Goal: Task Accomplishment & Management: Manage account settings

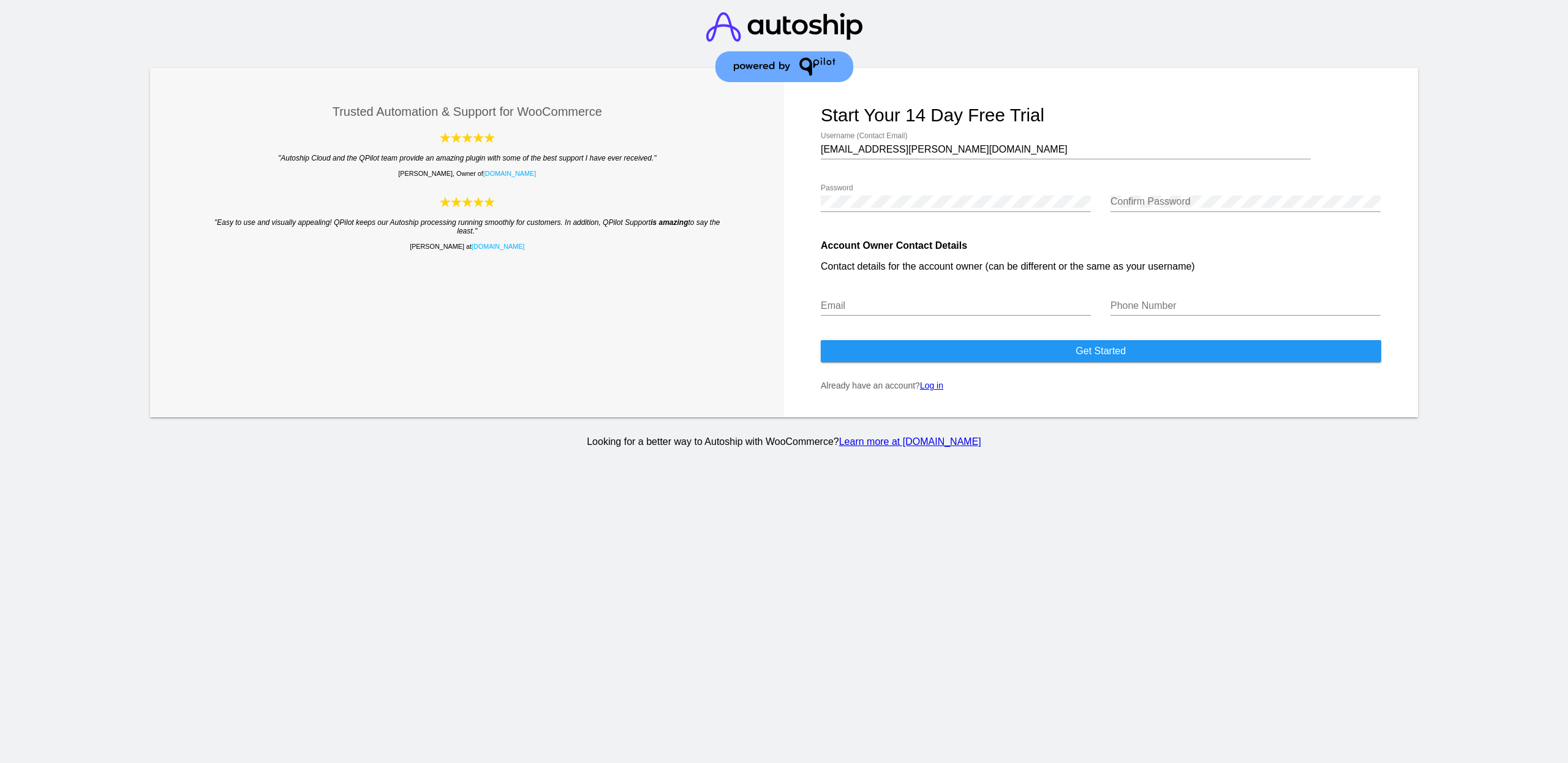
click at [936, 390] on link "Log in" at bounding box center [931, 385] width 23 height 10
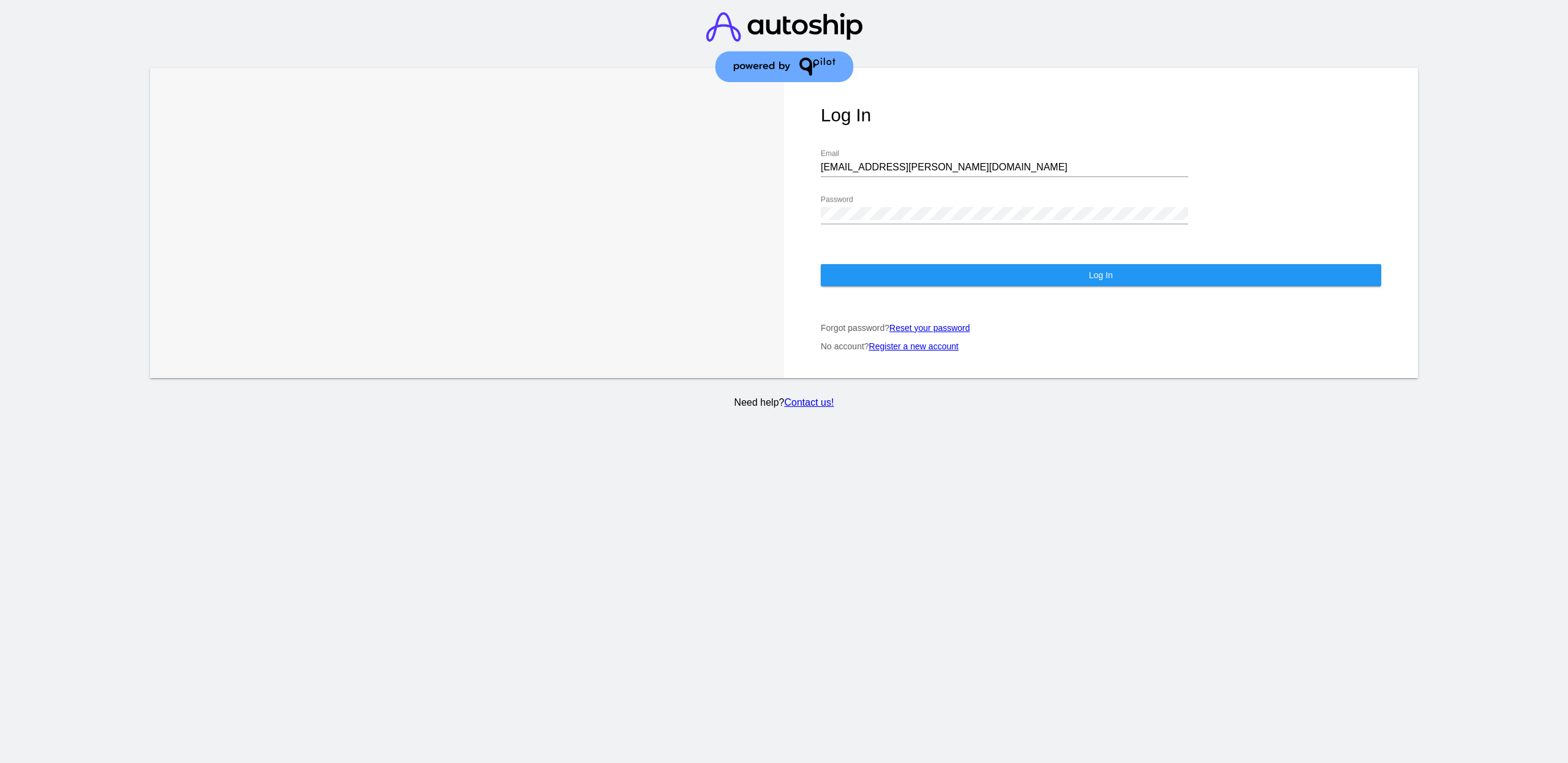
click at [905, 264] on button "Log In" at bounding box center [1101, 275] width 560 height 22
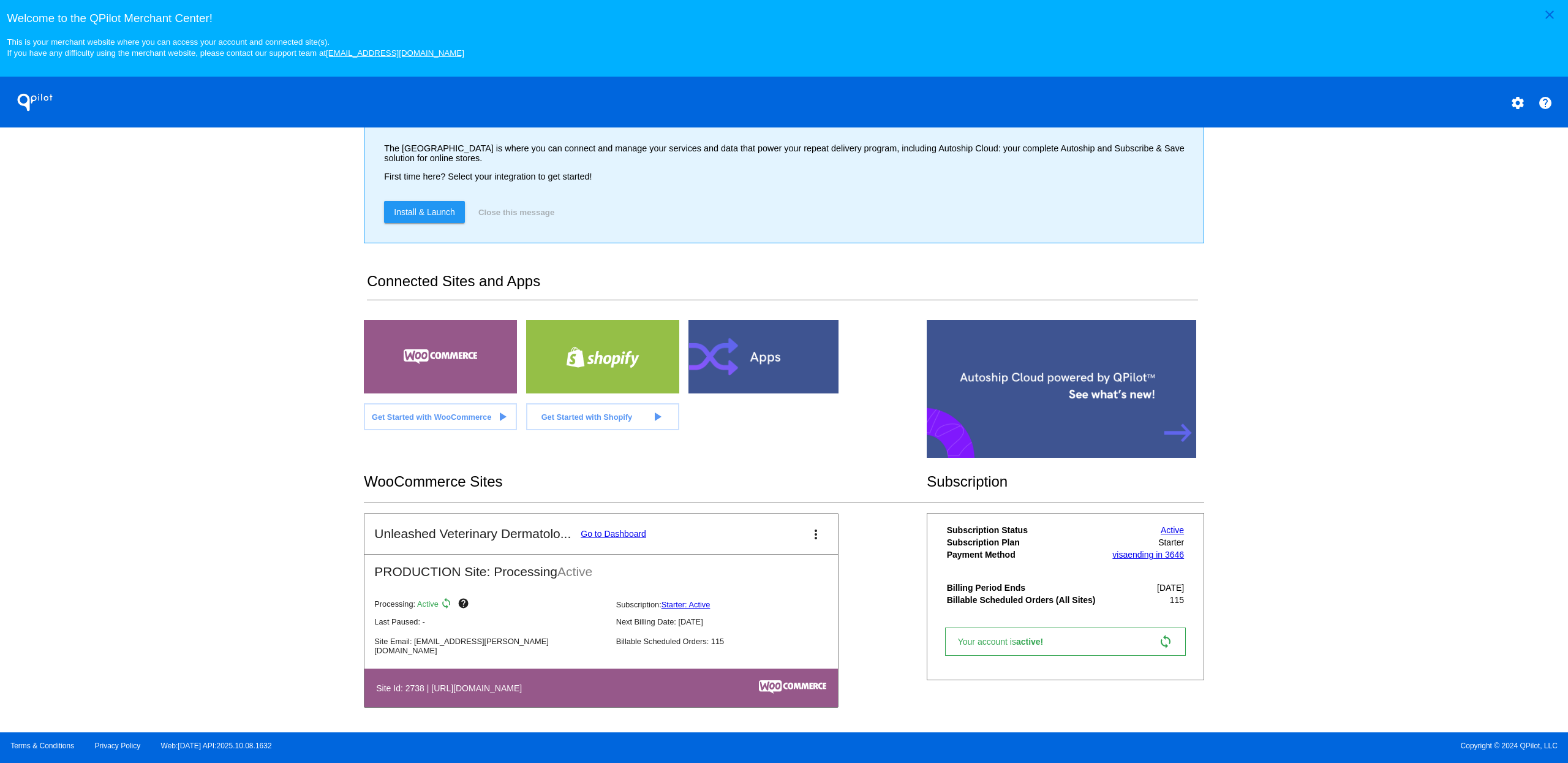
scroll to position [74, 0]
click at [621, 537] on link "Go to Dashboard" at bounding box center [613, 533] width 65 height 10
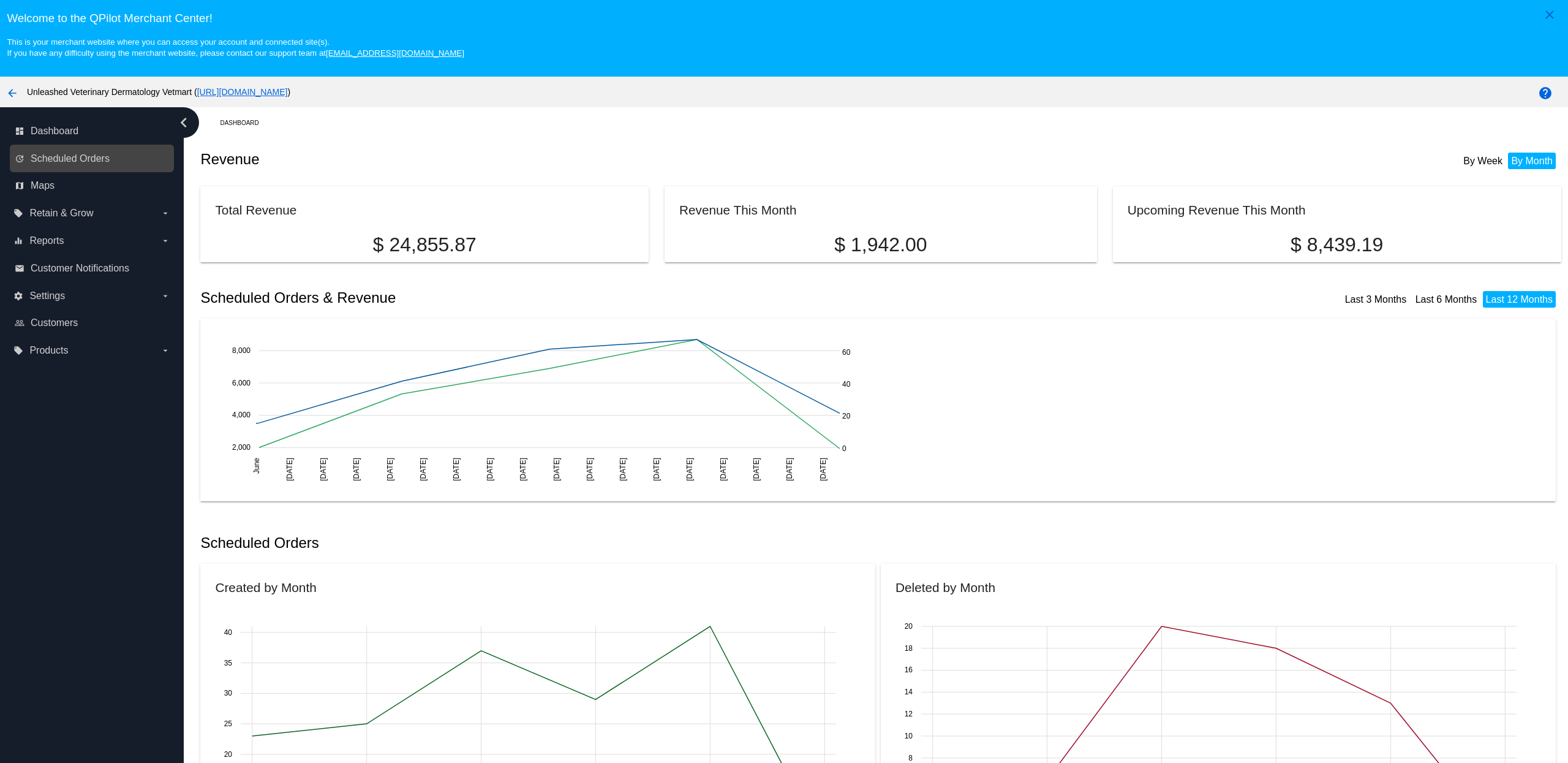
click at [66, 154] on link "update Scheduled Orders" at bounding box center [92, 158] width 155 height 20
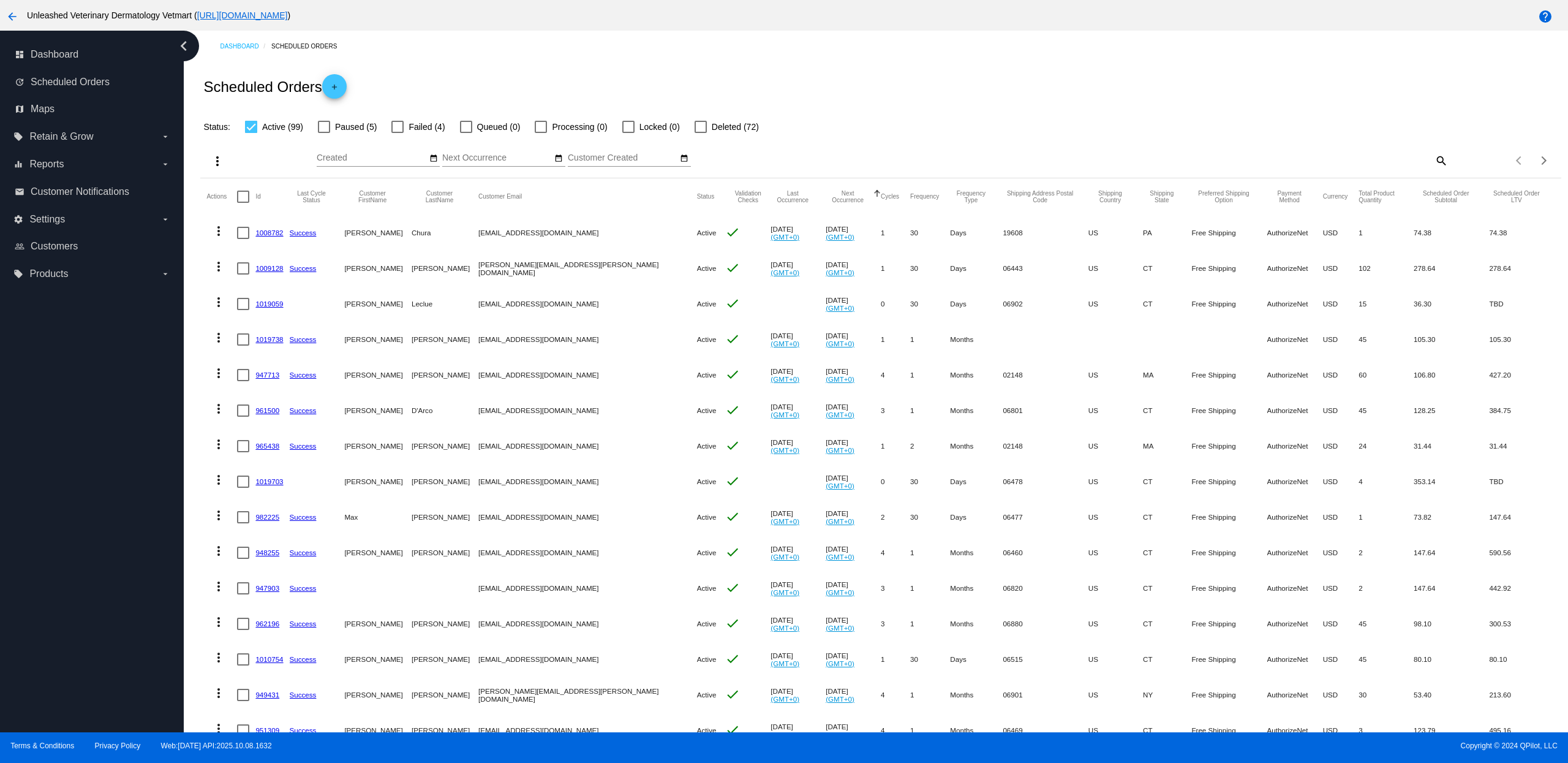
scroll to position [238, 0]
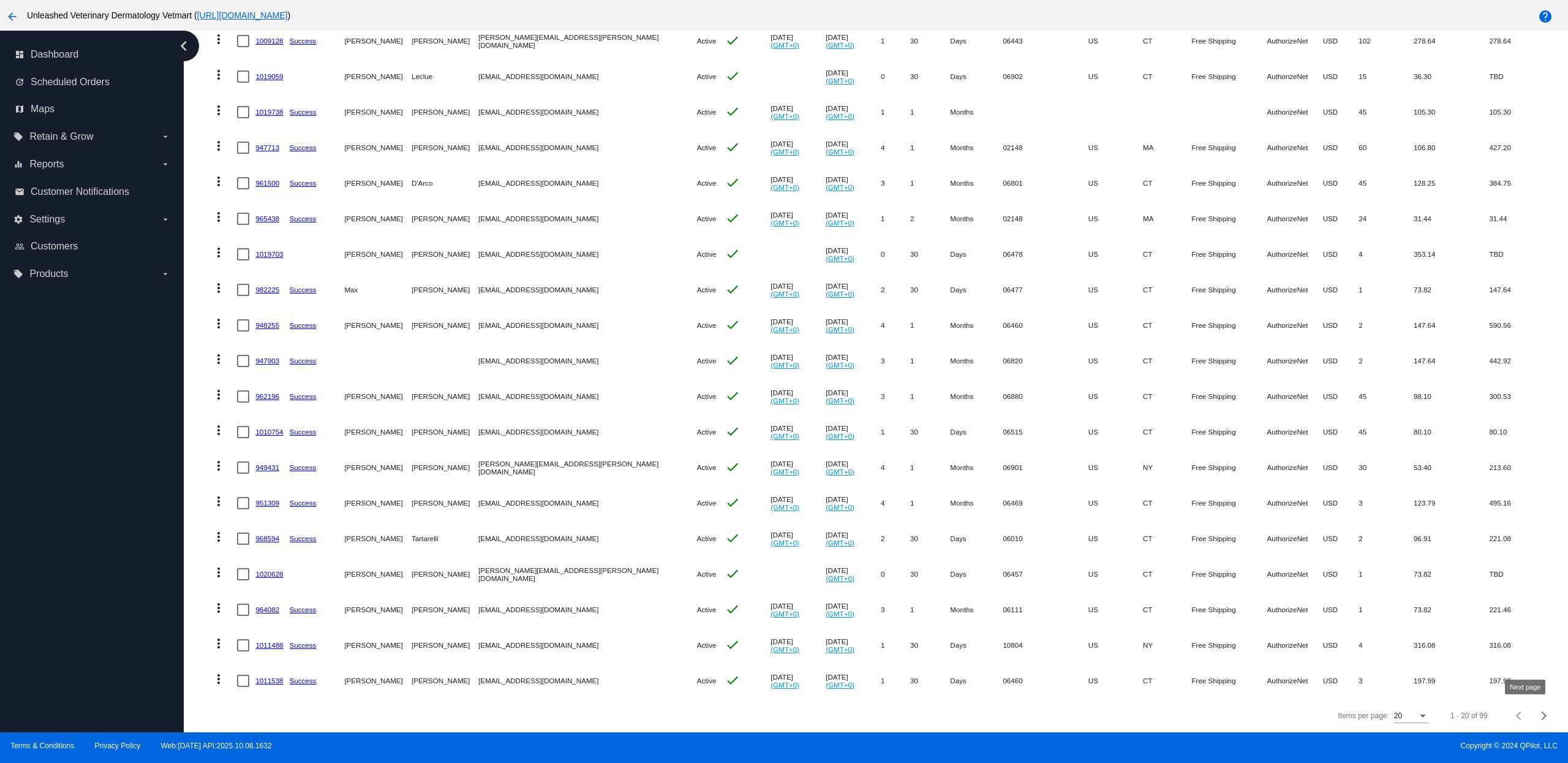
click at [1532, 720] on button "Next page" at bounding box center [1544, 716] width 24 height 24
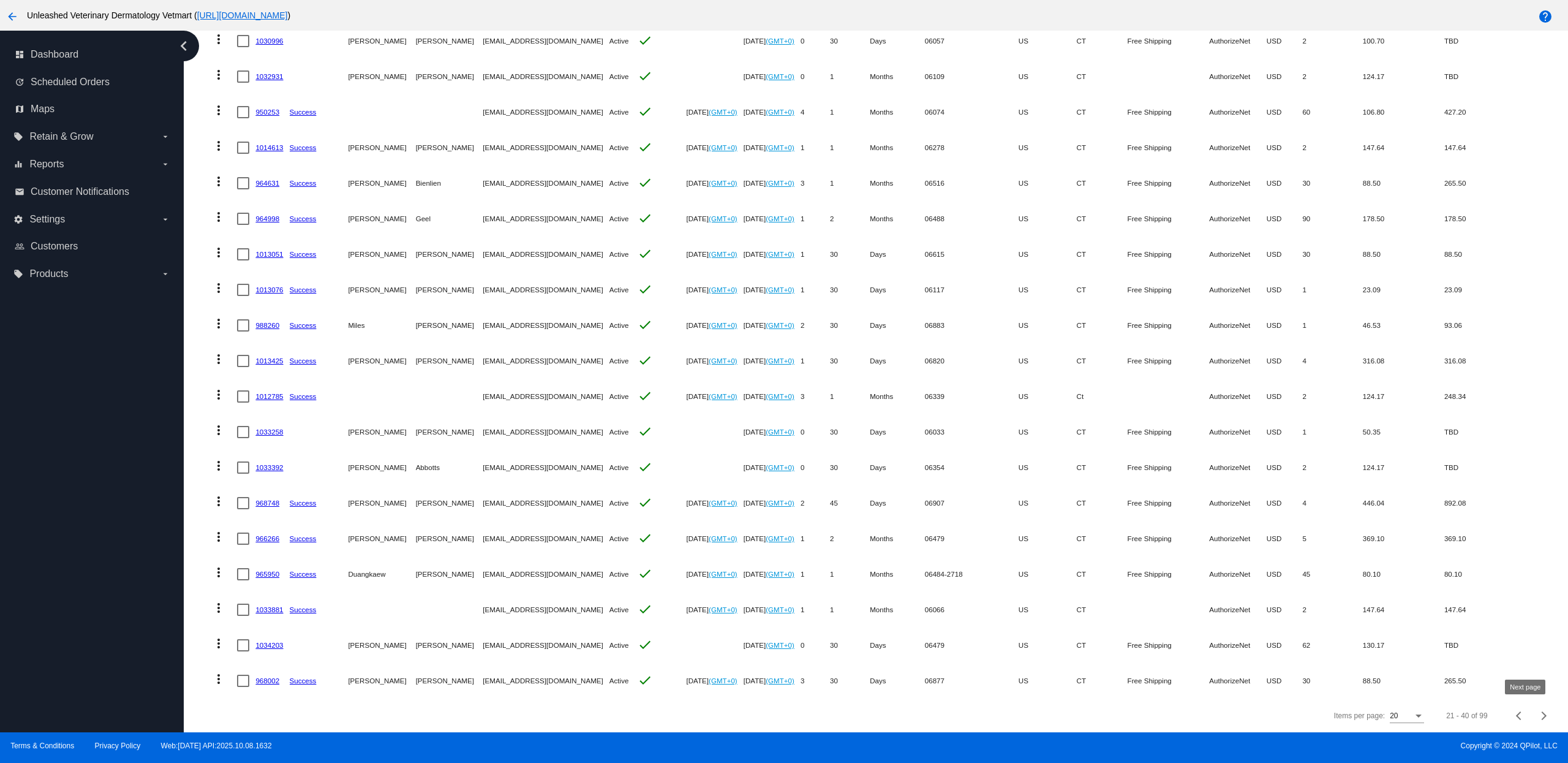
click at [1532, 720] on button "Next page" at bounding box center [1544, 716] width 24 height 24
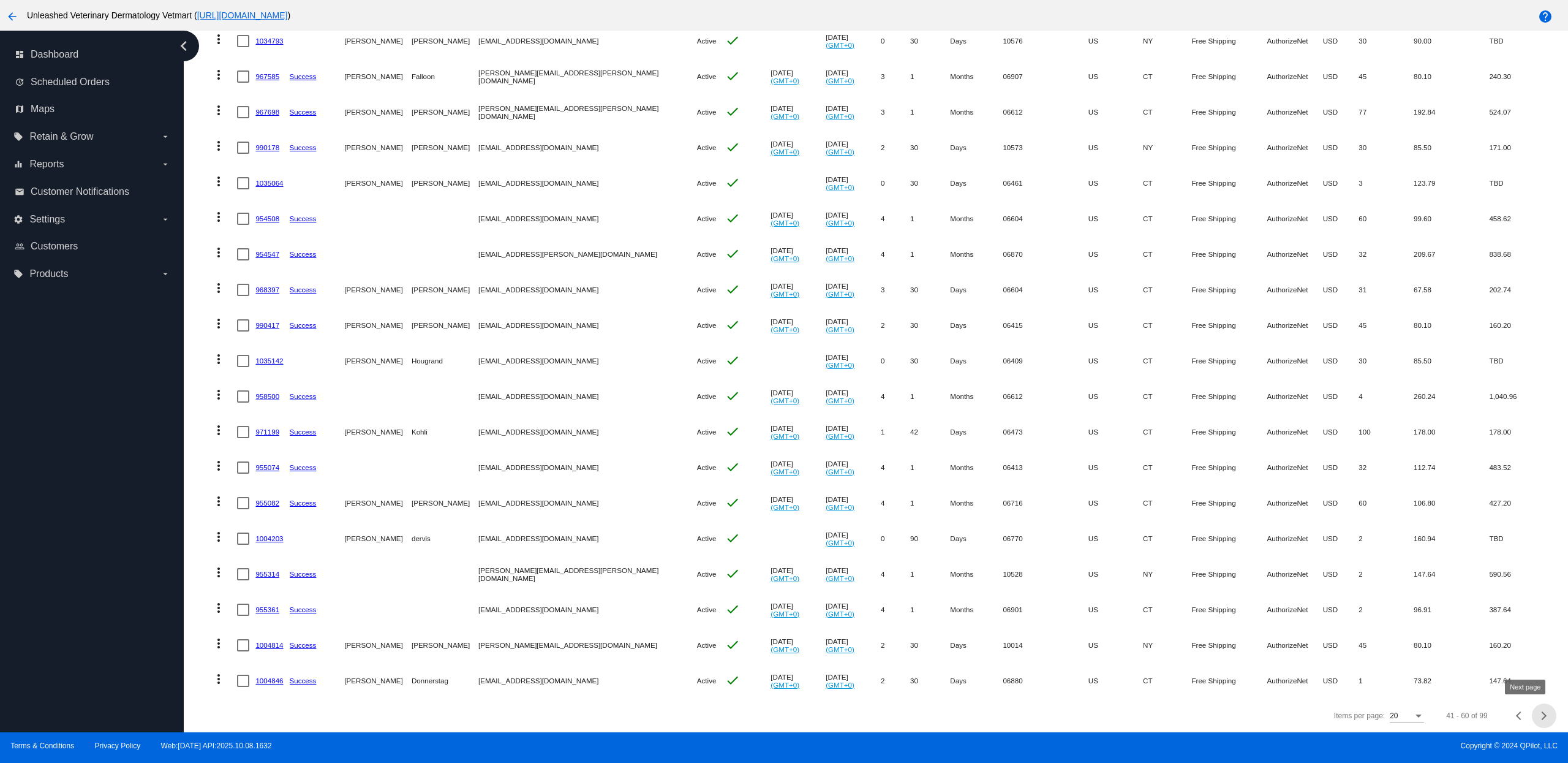
click at [1532, 719] on button "Next page" at bounding box center [1544, 716] width 24 height 24
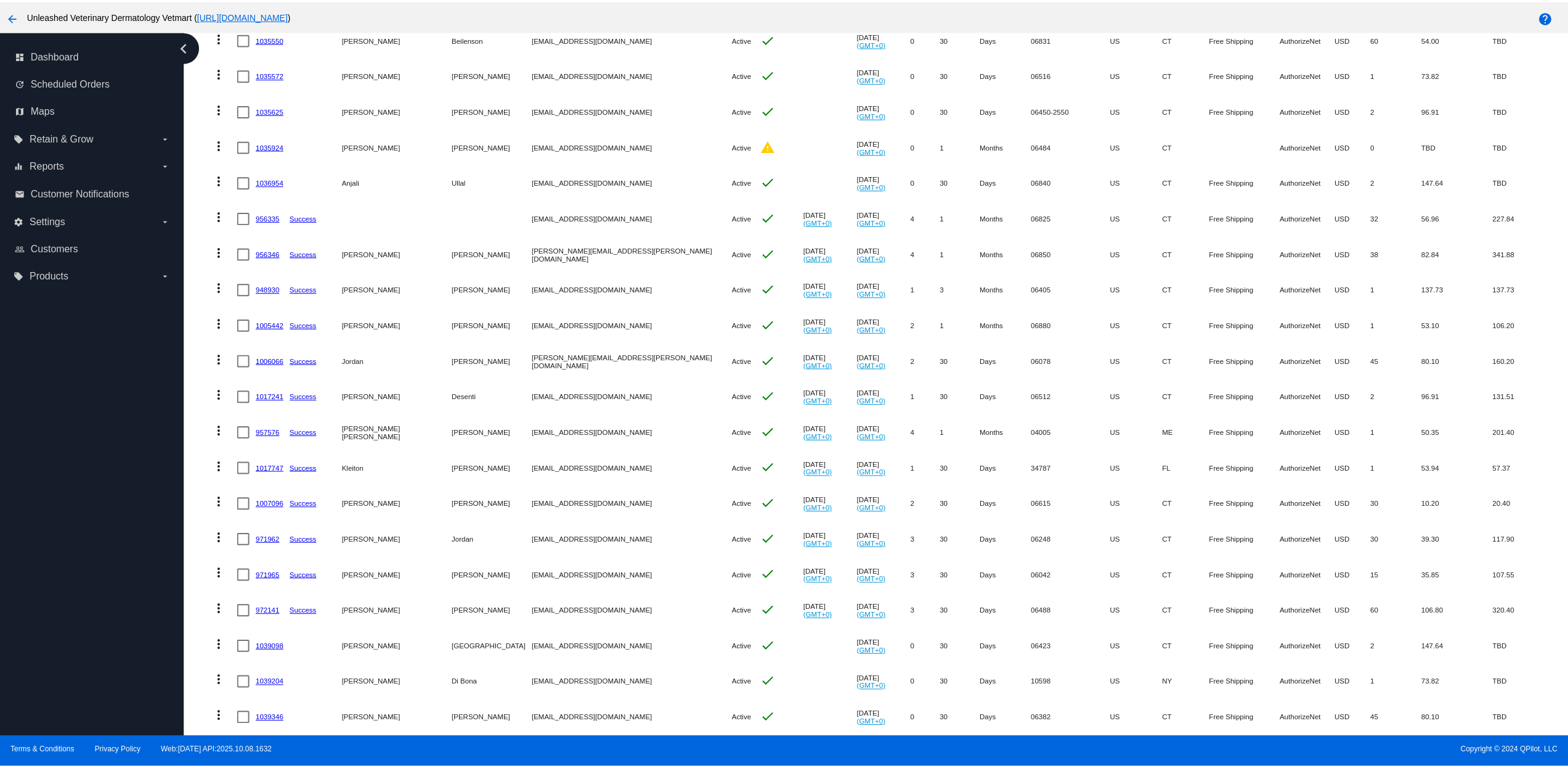
scroll to position [116, 0]
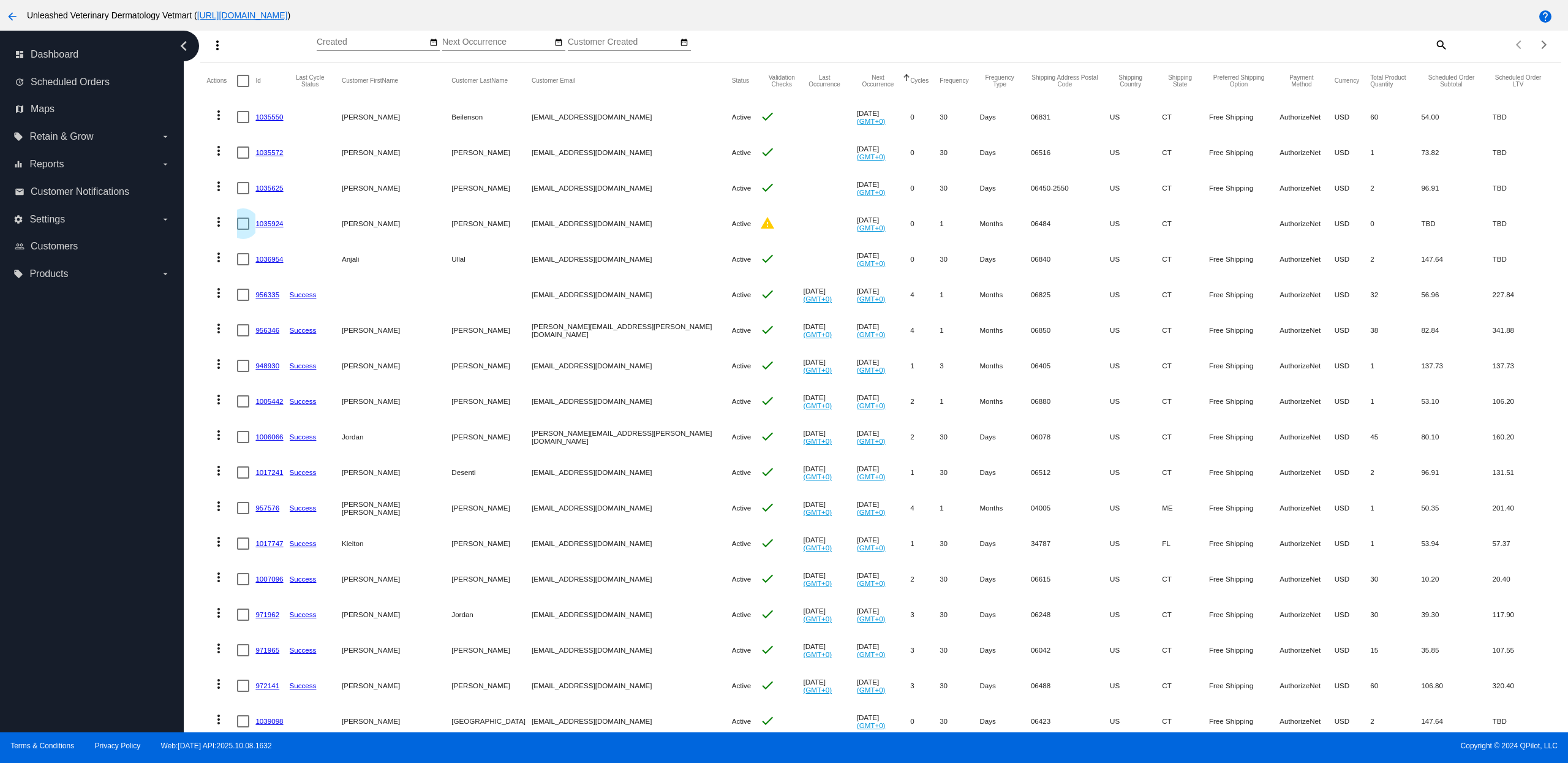
click at [238, 226] on div at bounding box center [243, 223] width 12 height 12
click at [243, 230] on input "checkbox" at bounding box center [243, 230] width 1 height 1
checkbox input "true"
click at [218, 226] on mat-icon "more_vert" at bounding box center [219, 221] width 15 height 15
click at [264, 370] on span "Delete" at bounding box center [255, 370] width 24 height 10
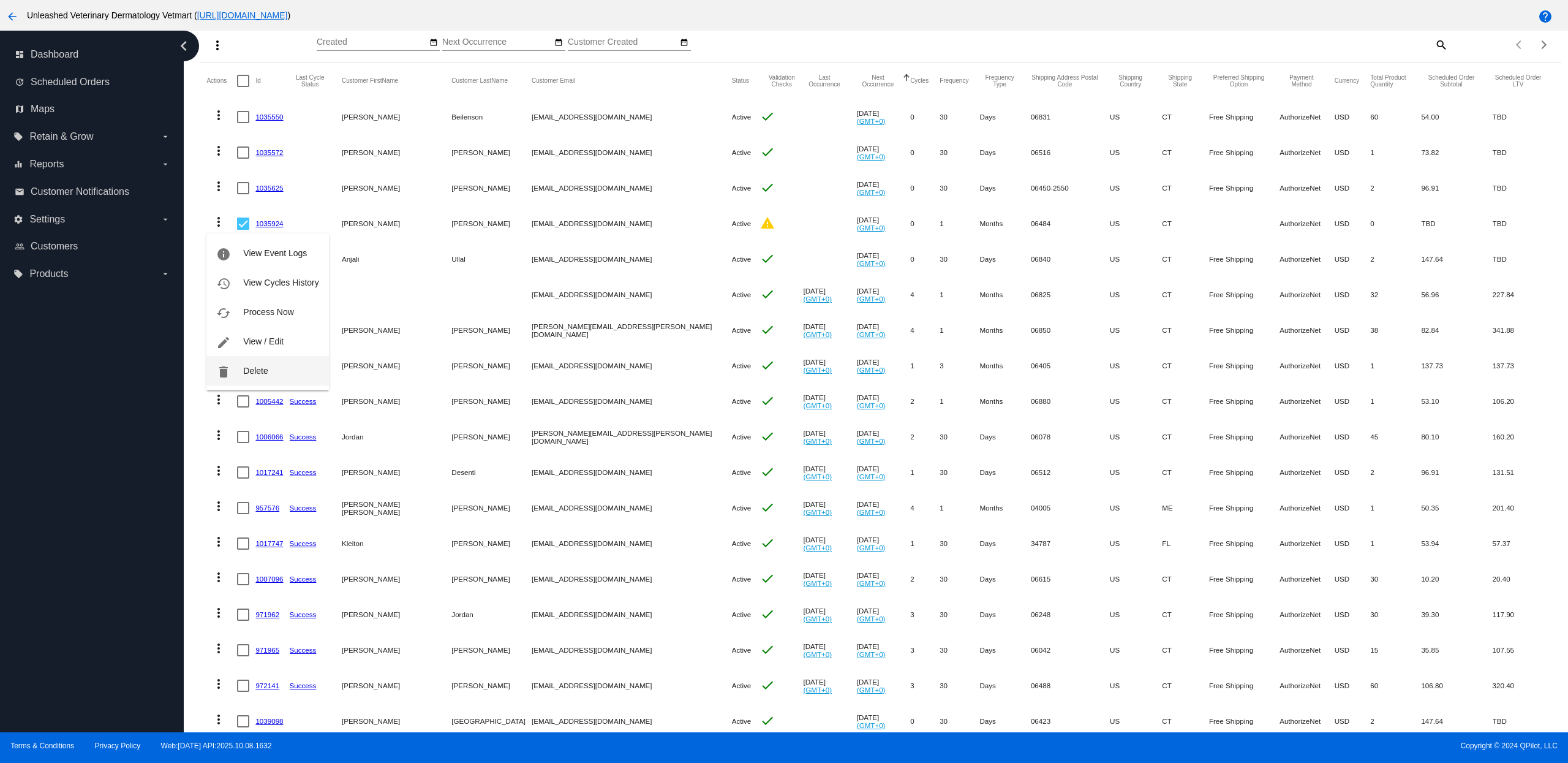
scroll to position [80, 0]
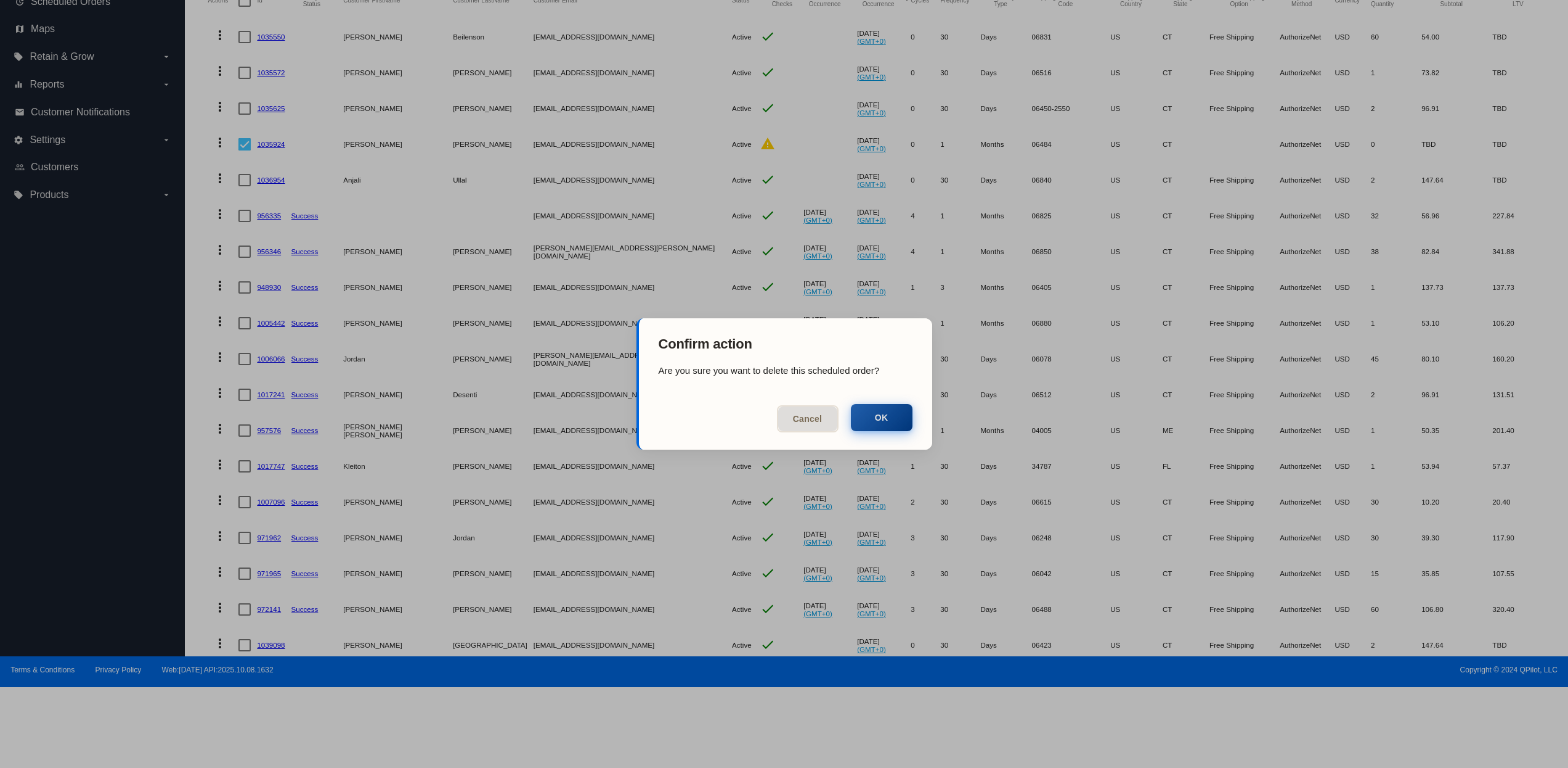
click at [872, 419] on button "OK" at bounding box center [882, 417] width 62 height 27
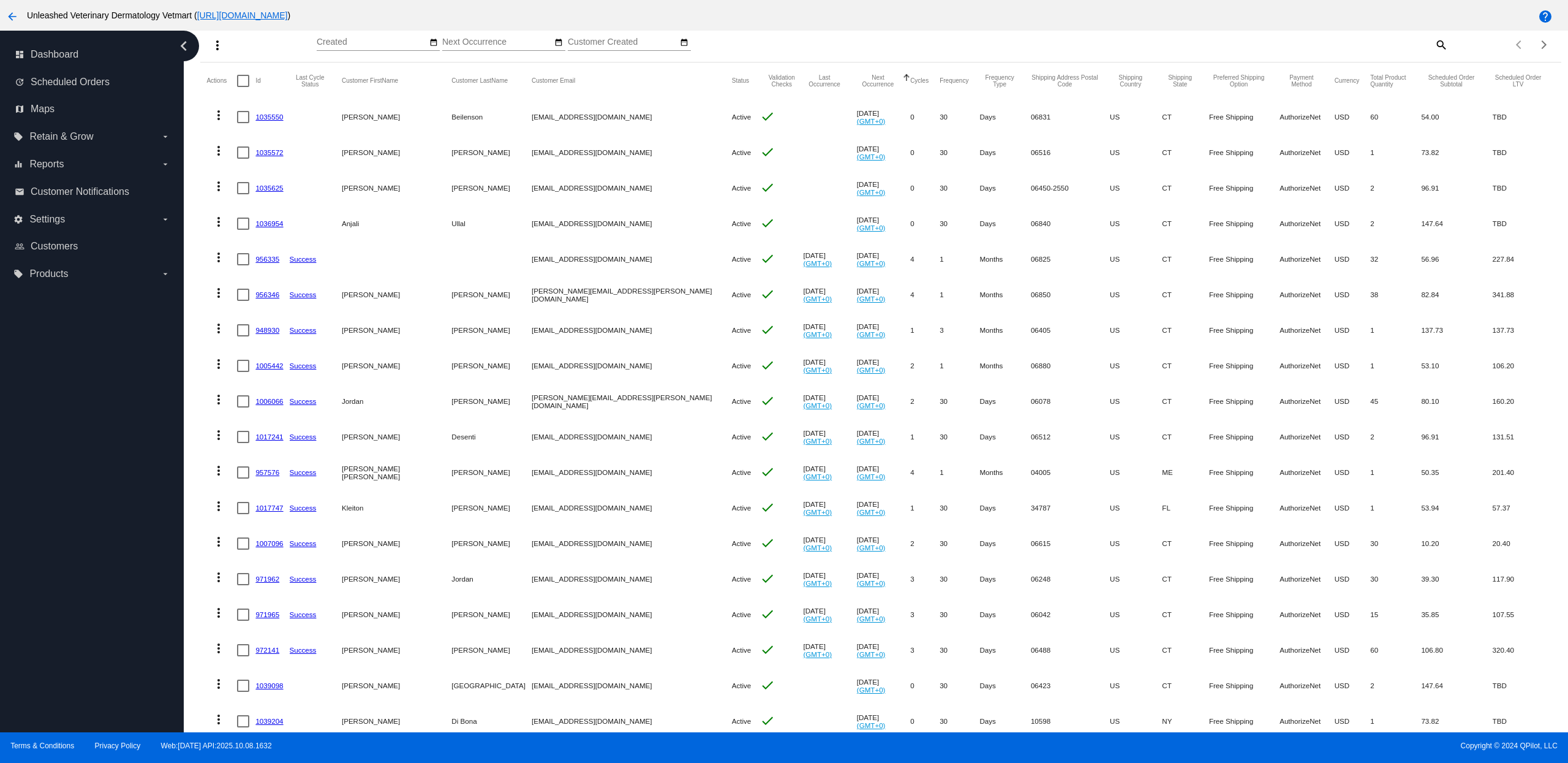
scroll to position [203, 0]
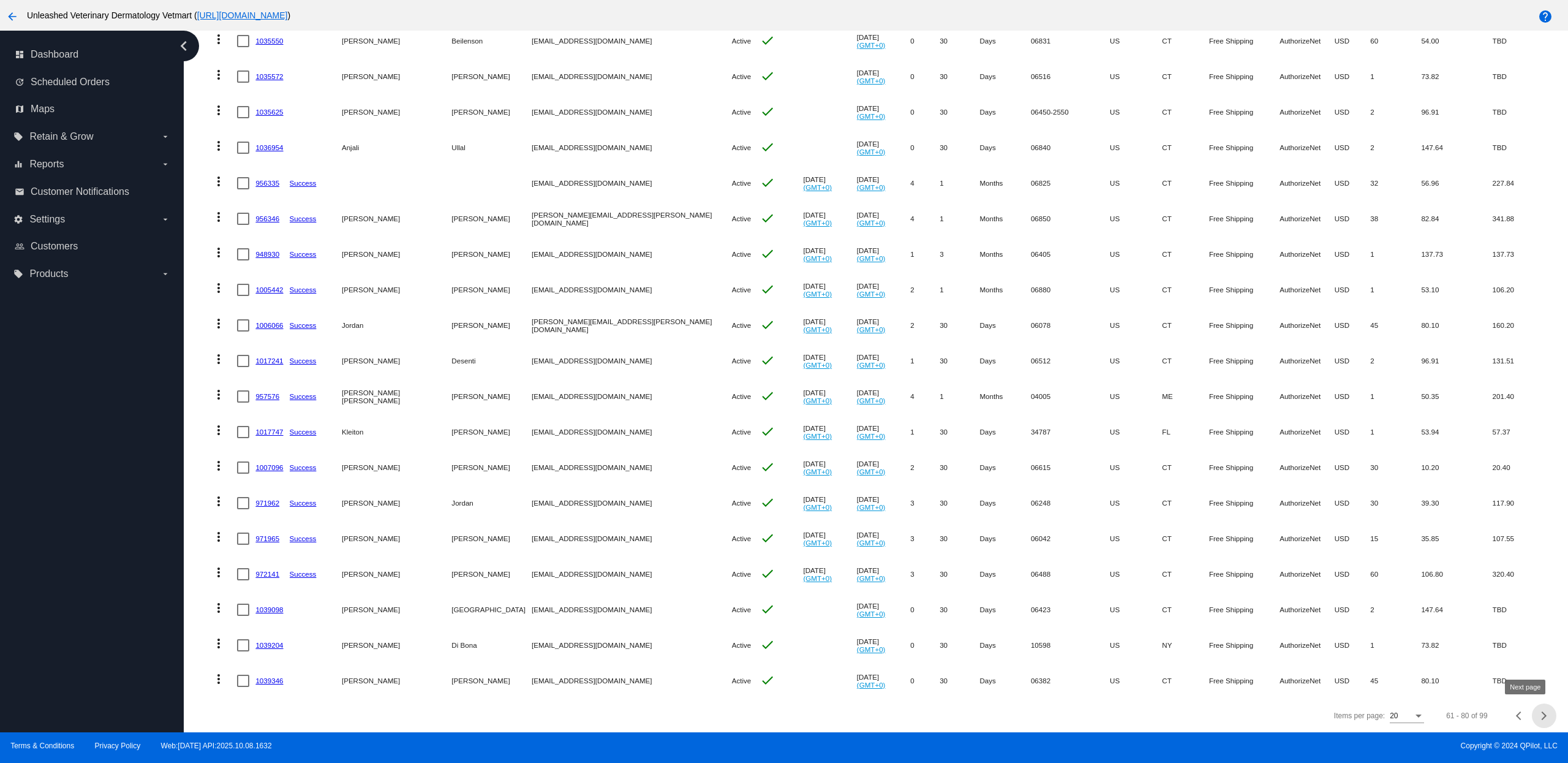
click at [1532, 712] on button "Next page" at bounding box center [1544, 716] width 24 height 24
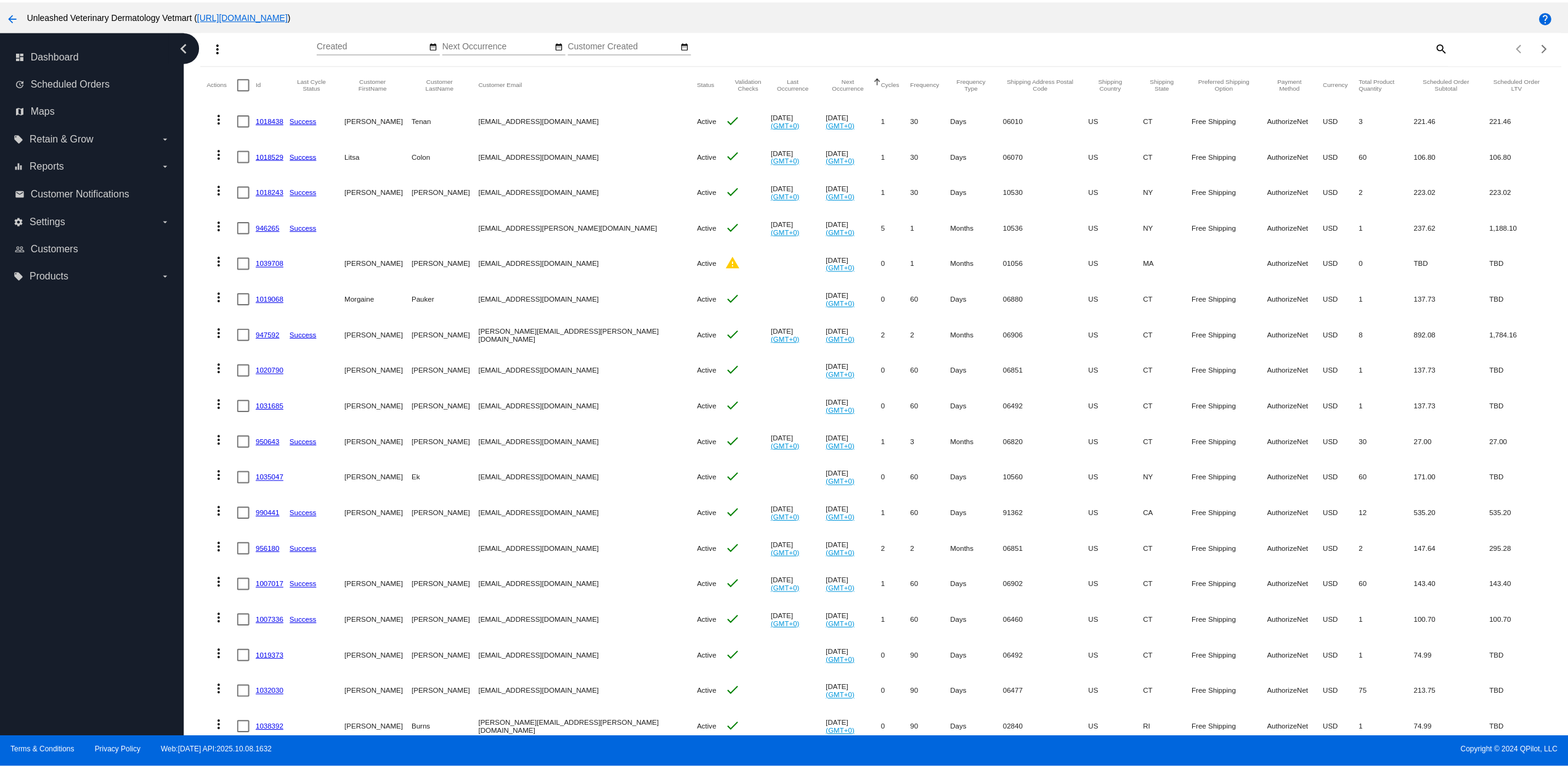
scroll to position [107, 0]
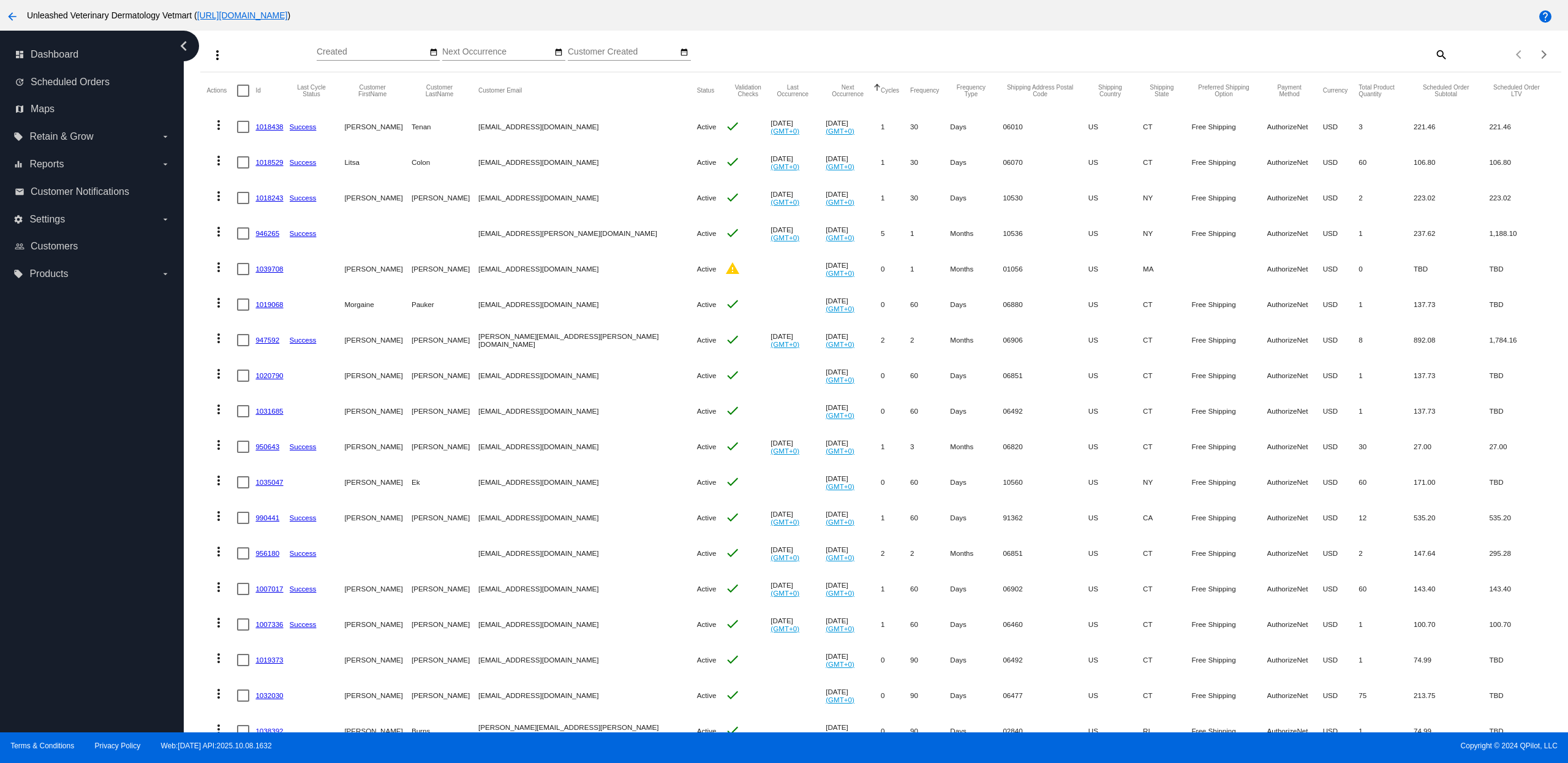
click at [235, 269] on mat-cell "more_vert" at bounding box center [221, 269] width 31 height 35
click at [239, 272] on div at bounding box center [243, 268] width 12 height 12
click at [243, 275] on input "checkbox" at bounding box center [243, 275] width 1 height 1
checkbox input "true"
click at [223, 272] on mat-icon "more_vert" at bounding box center [219, 267] width 15 height 15
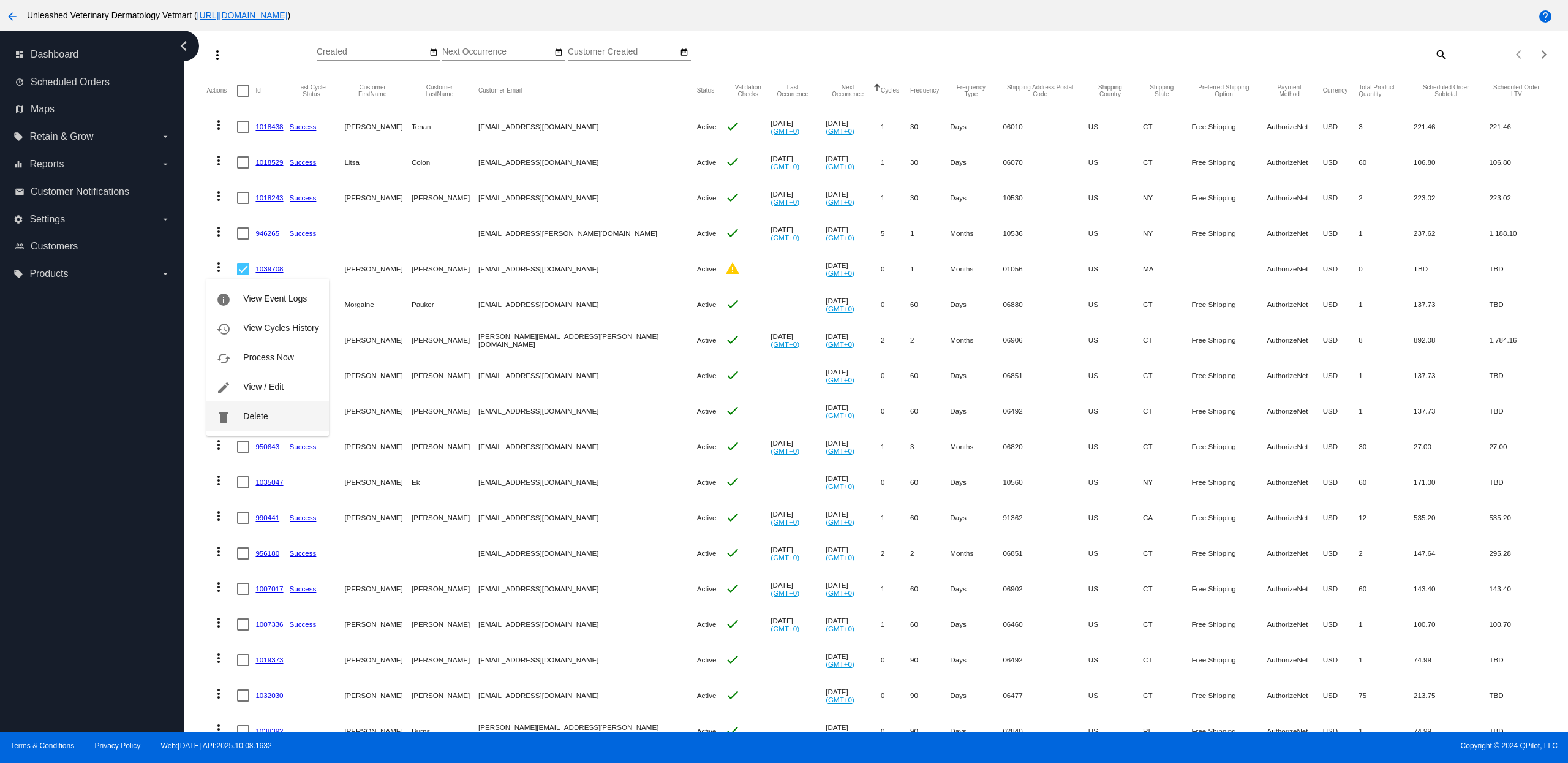
click at [231, 414] on button "delete Delete" at bounding box center [267, 416] width 122 height 30
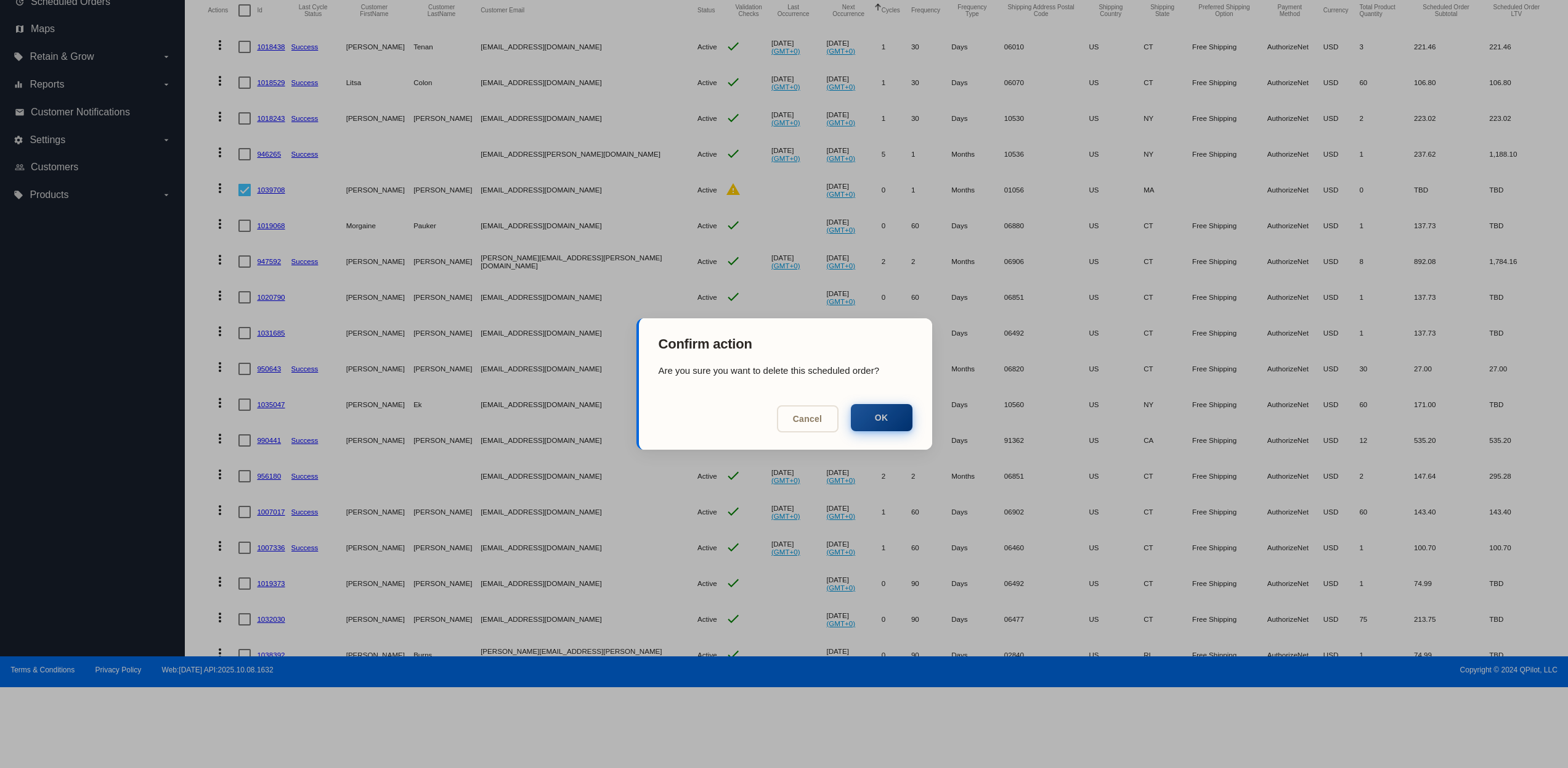
click at [878, 421] on button "OK" at bounding box center [882, 417] width 62 height 27
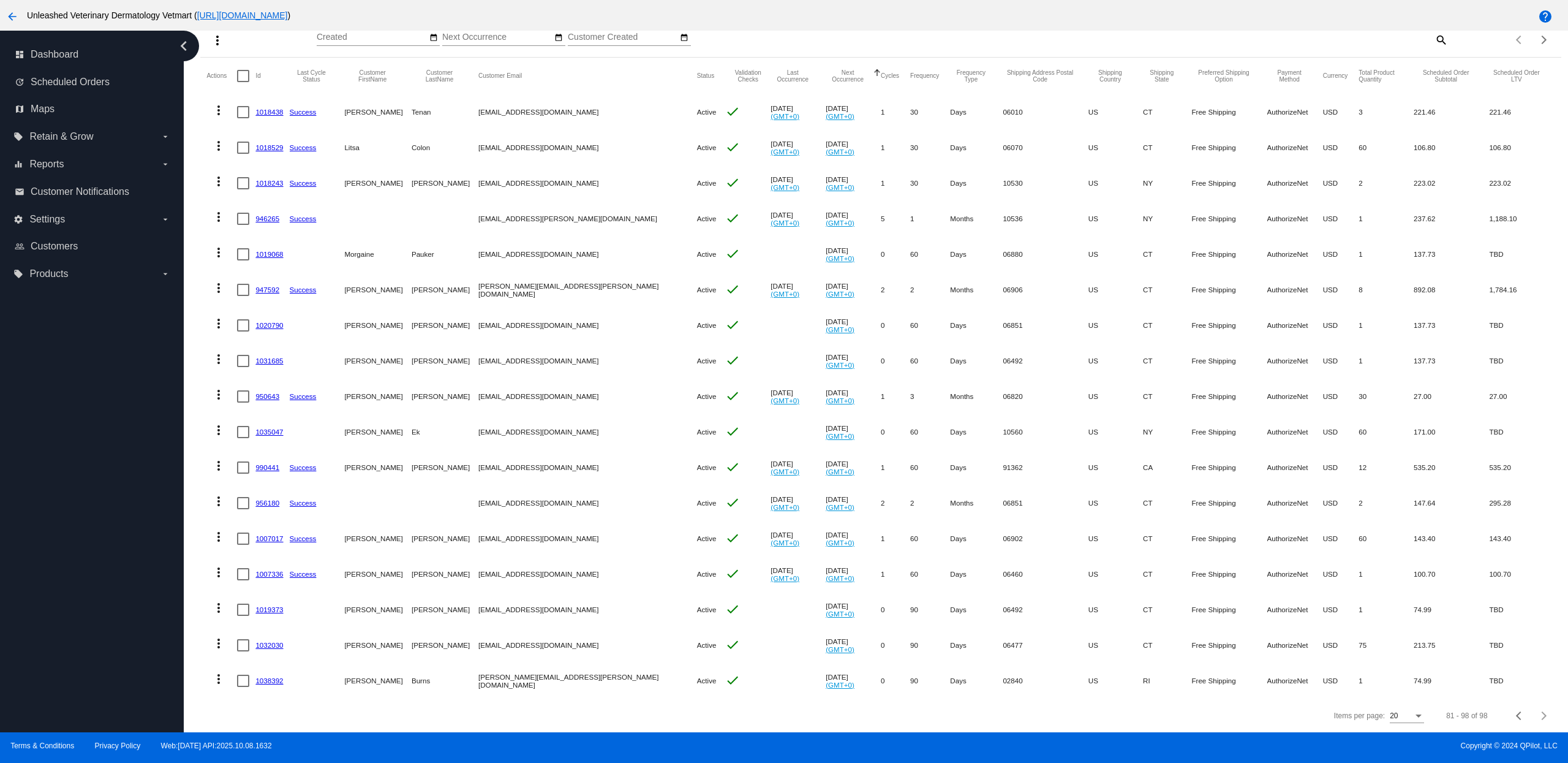
scroll to position [0, 0]
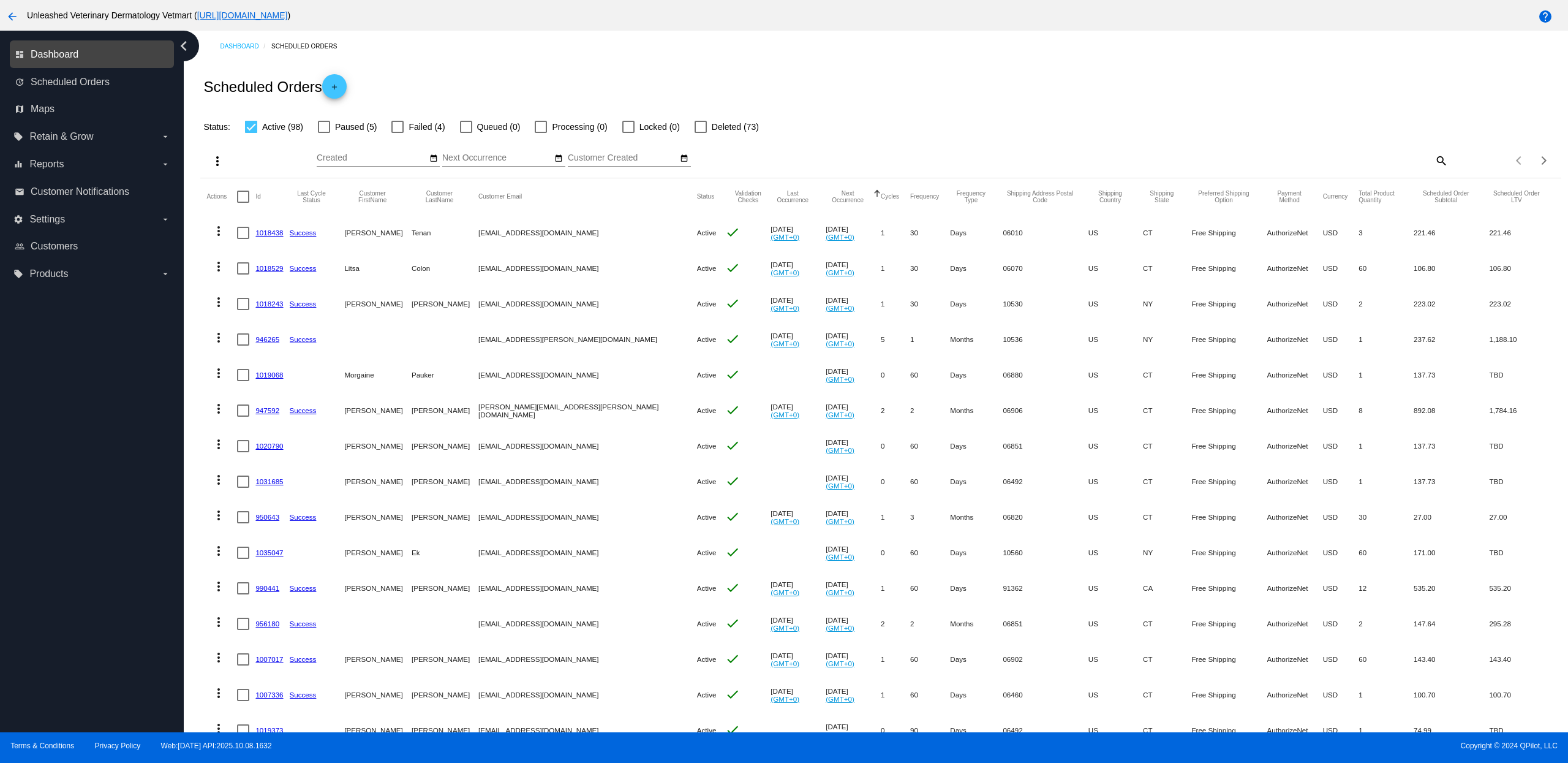
click at [59, 53] on span "Dashboard" at bounding box center [54, 55] width 47 height 11
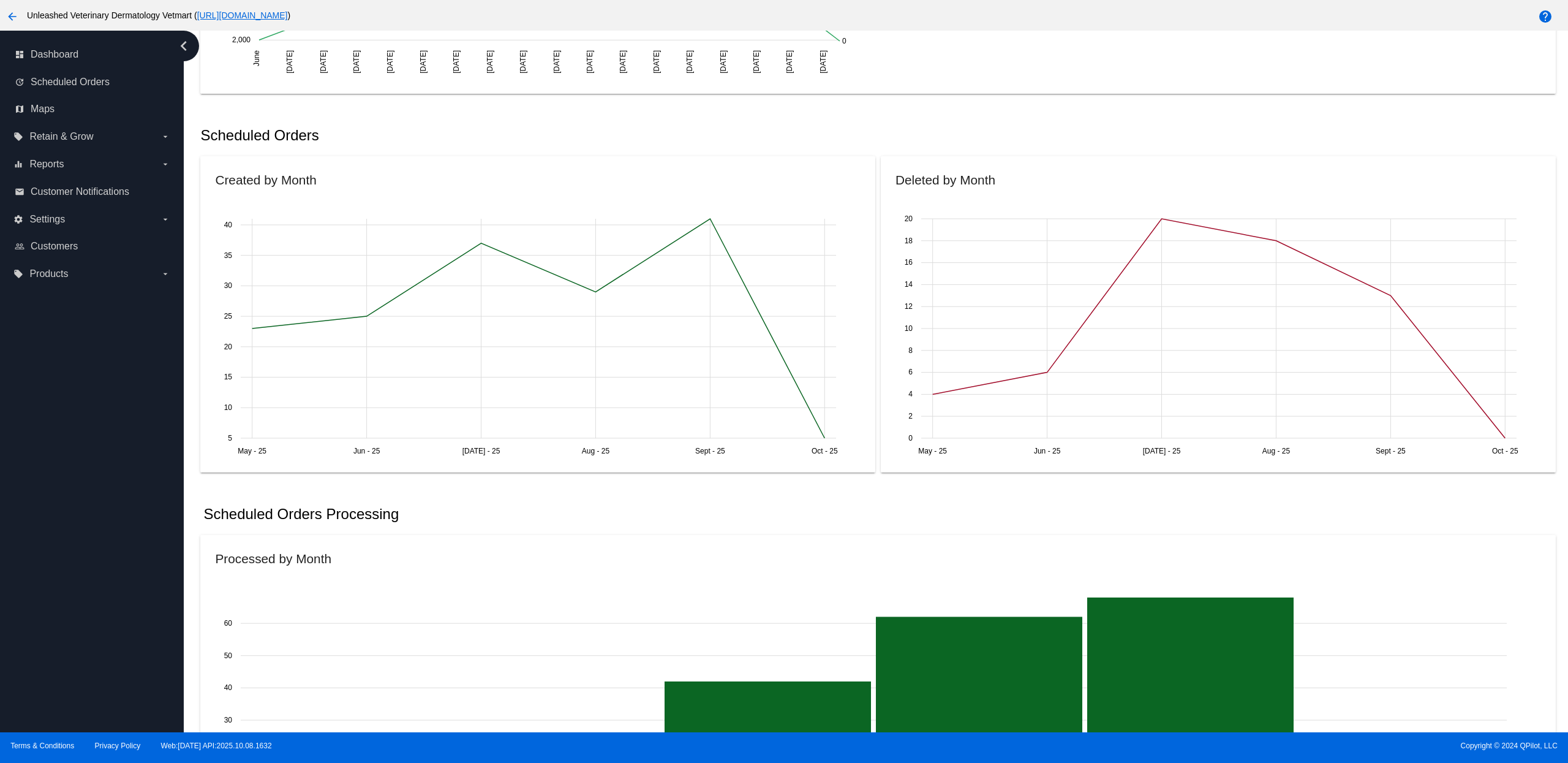
scroll to position [24, 0]
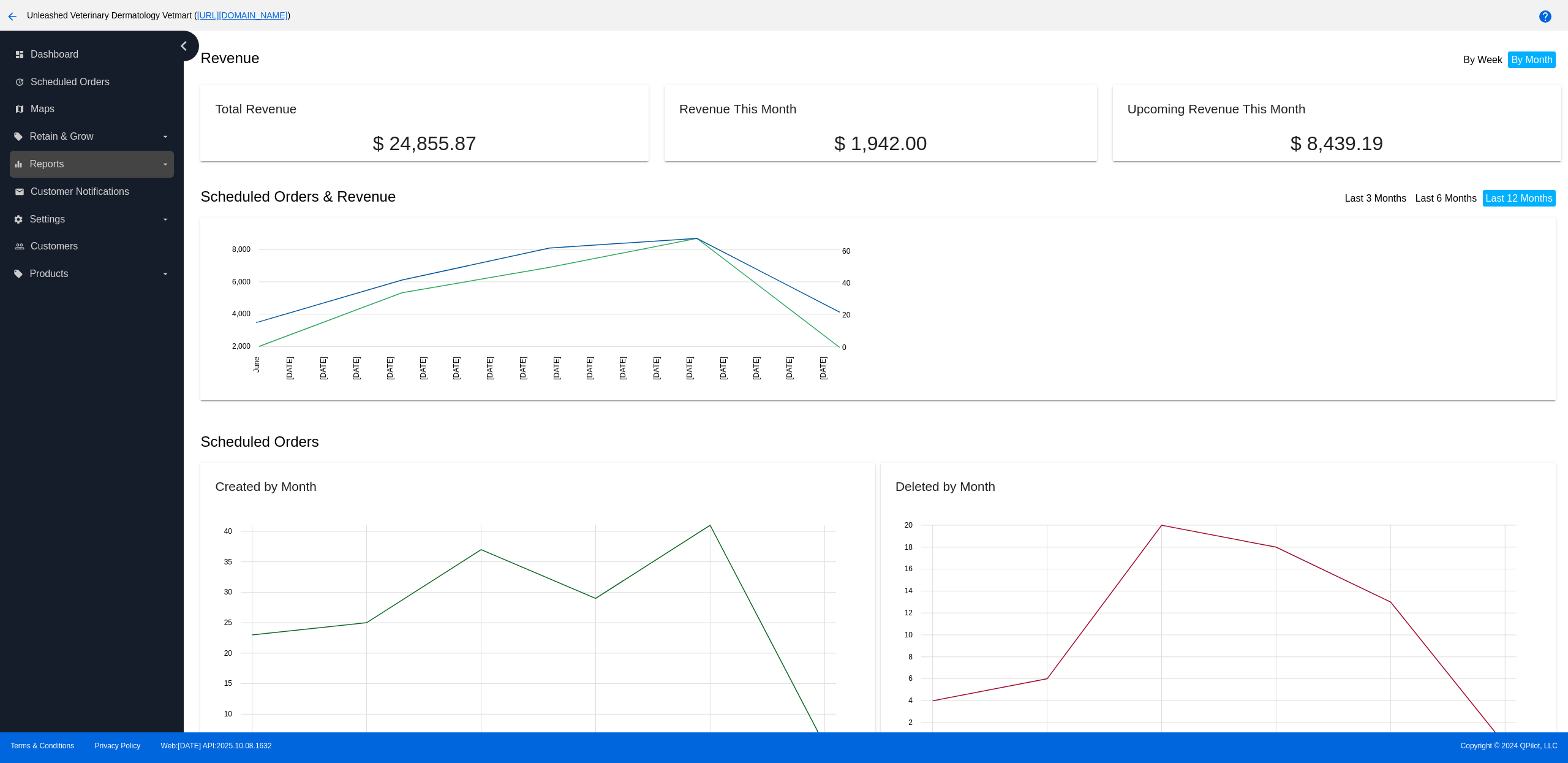
click at [112, 171] on label "equalizer Reports arrow_drop_down" at bounding box center [91, 164] width 156 height 20
click at [0, 0] on input "equalizer Reports arrow_drop_down" at bounding box center [0, 0] width 0 height 0
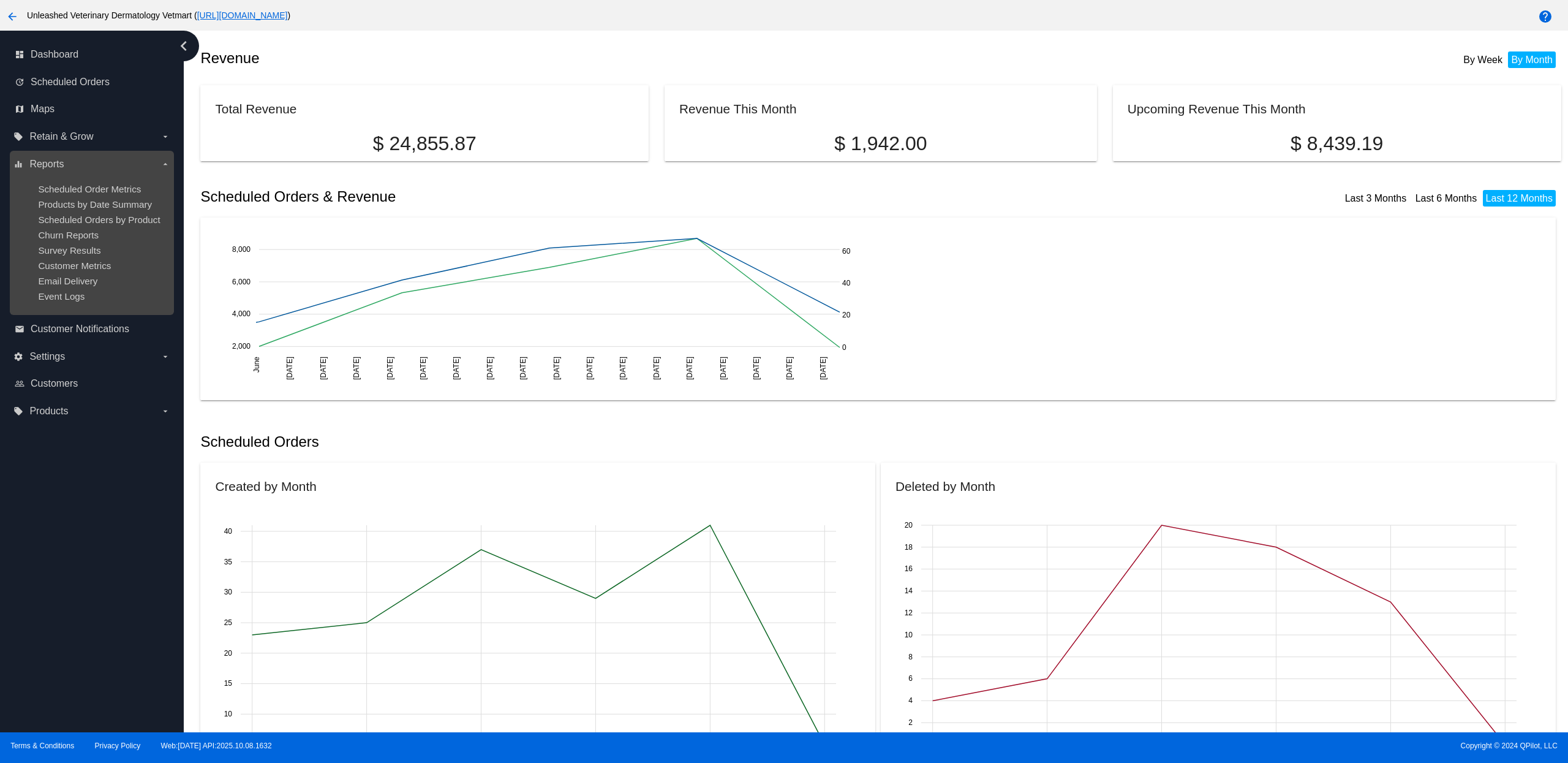
click at [104, 230] on div "Churn Reports" at bounding box center [101, 234] width 127 height 10
click at [92, 230] on span "Churn Reports" at bounding box center [68, 234] width 60 height 10
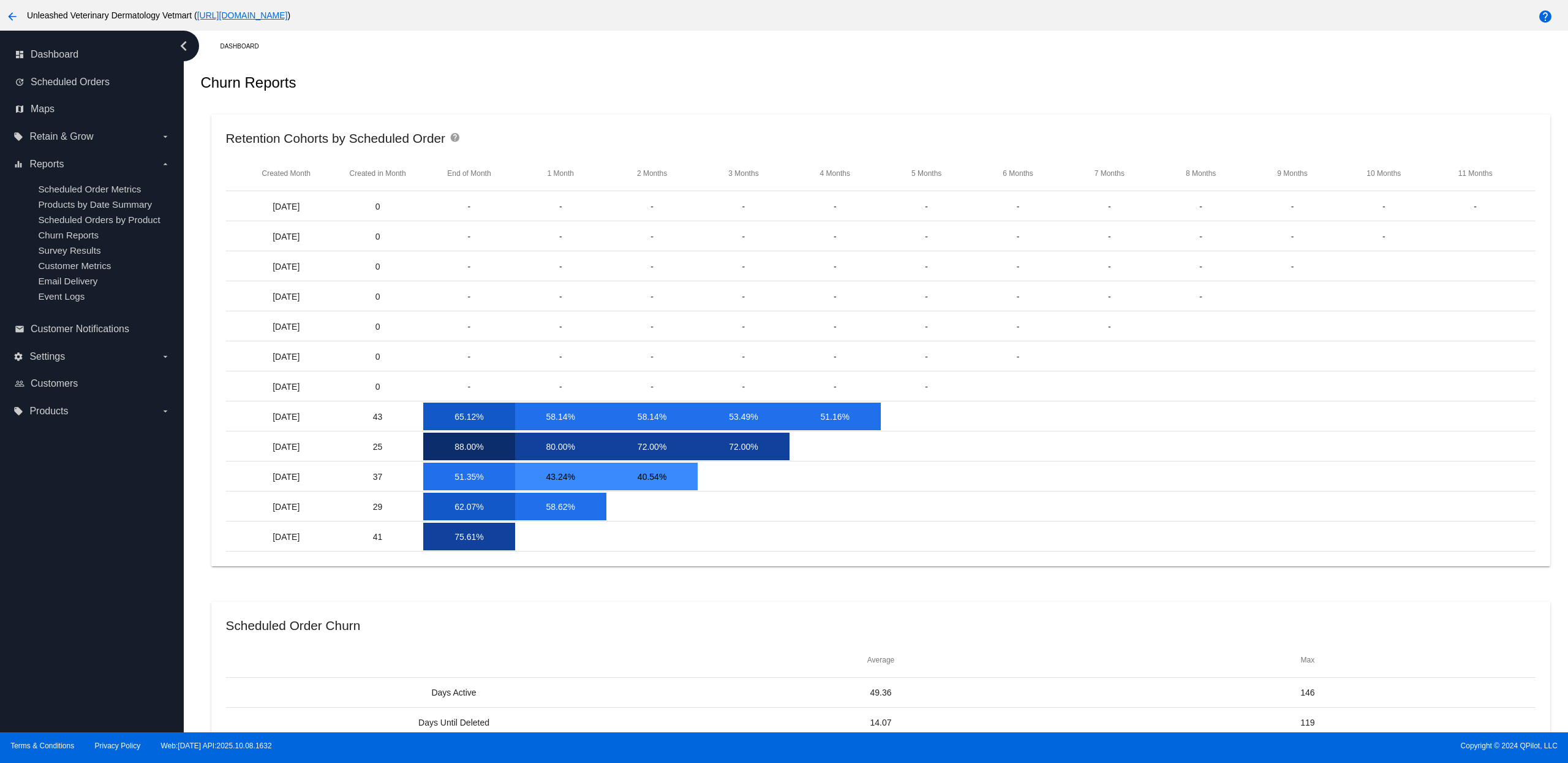
click at [457, 142] on mat-icon "help" at bounding box center [457, 140] width 15 height 15
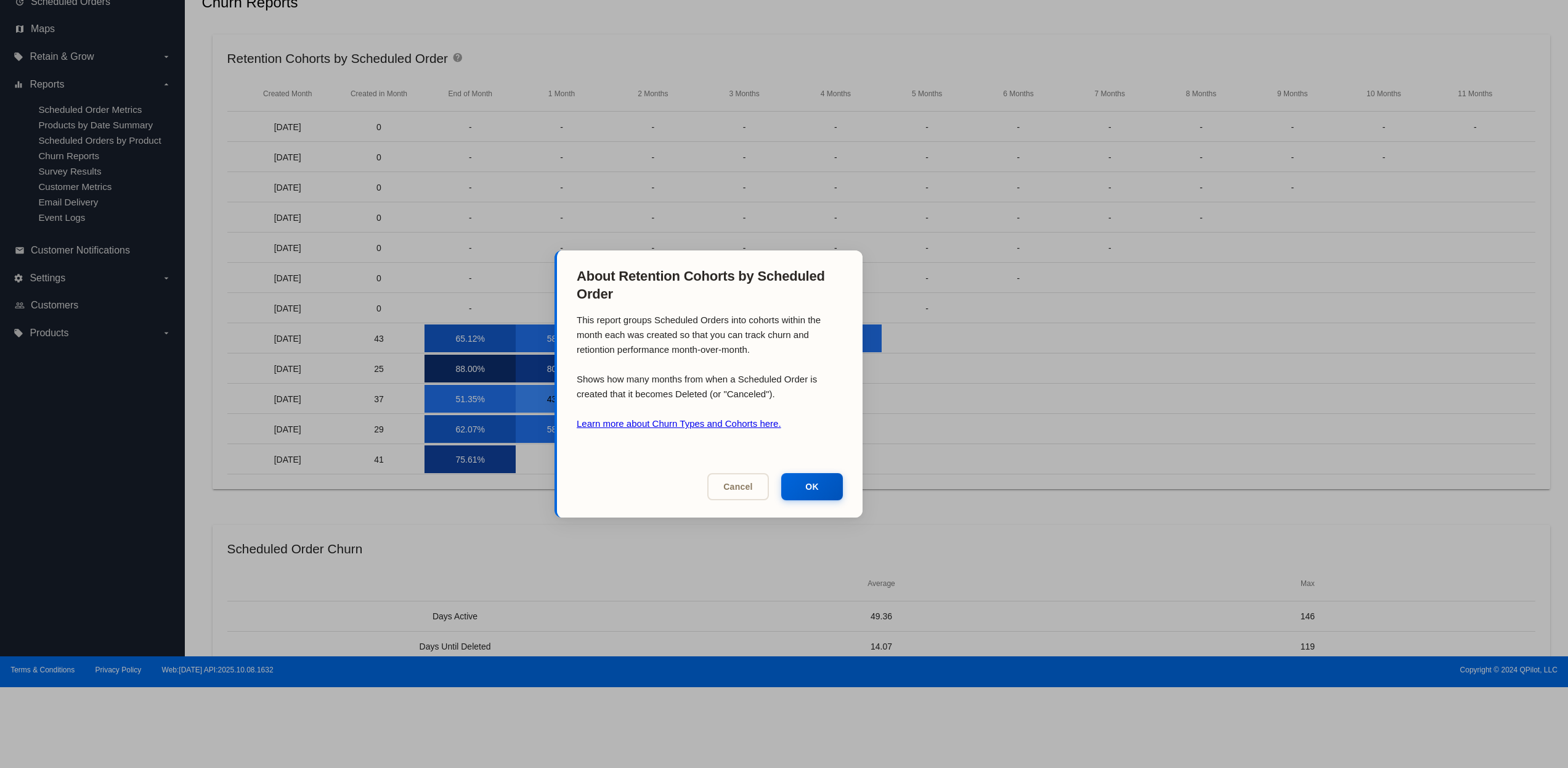
click at [732, 426] on link "Learn more about Churn Types and Cohorts here." at bounding box center [679, 422] width 205 height 10
click at [720, 479] on button "Cancel" at bounding box center [739, 485] width 62 height 27
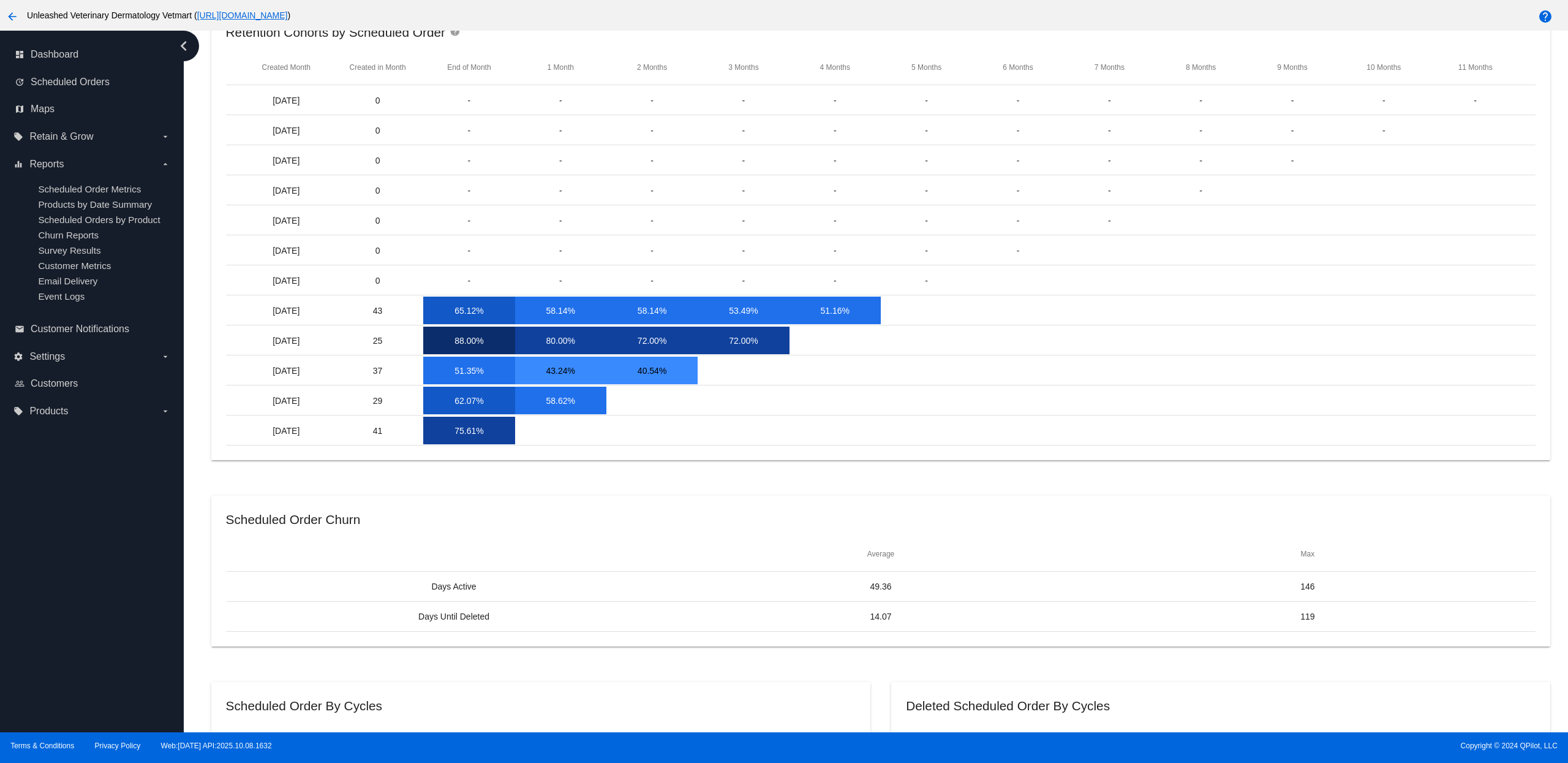
scroll to position [0, 0]
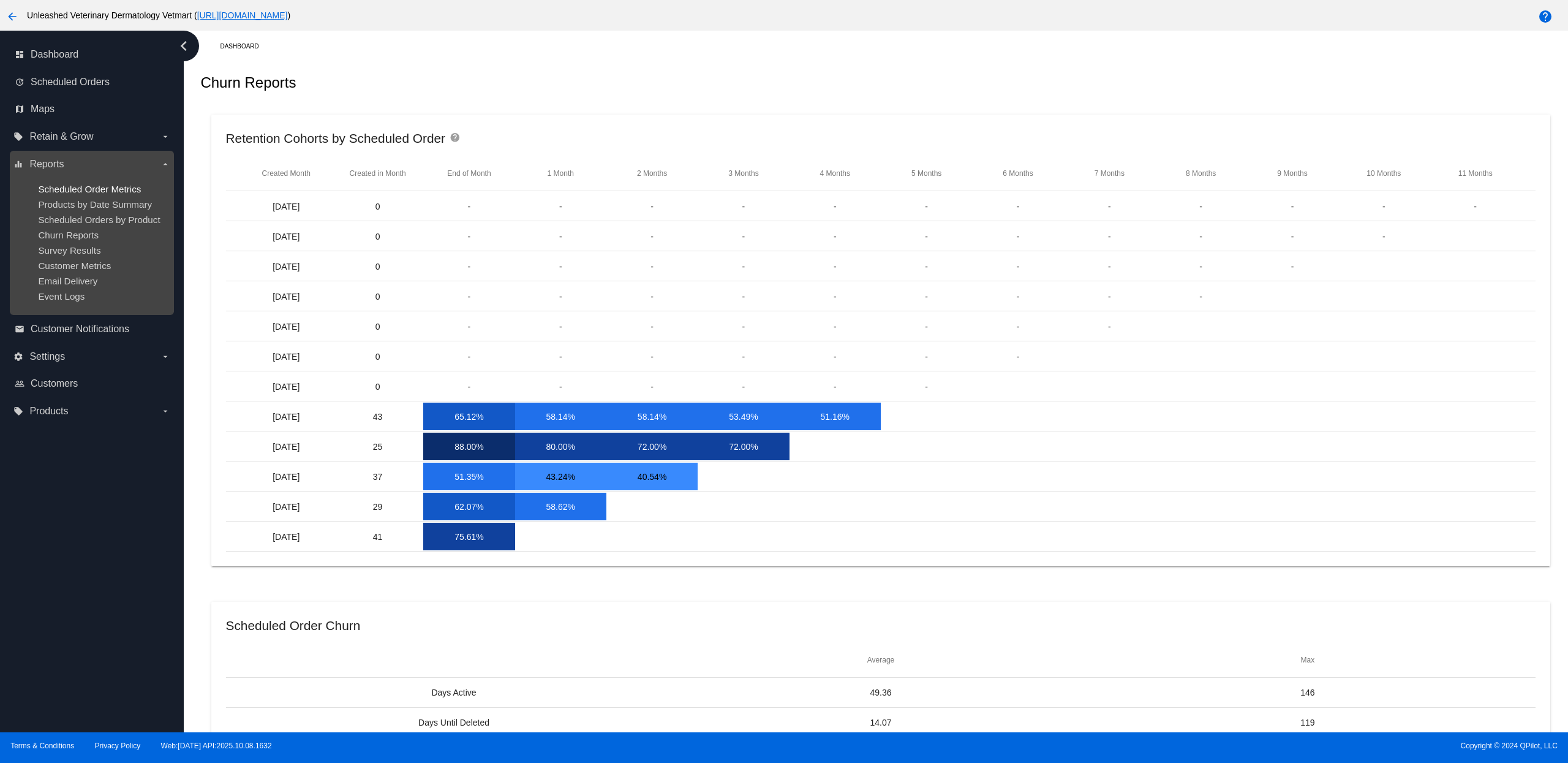
click at [132, 190] on span "Scheduled Order Metrics" at bounding box center [89, 188] width 103 height 10
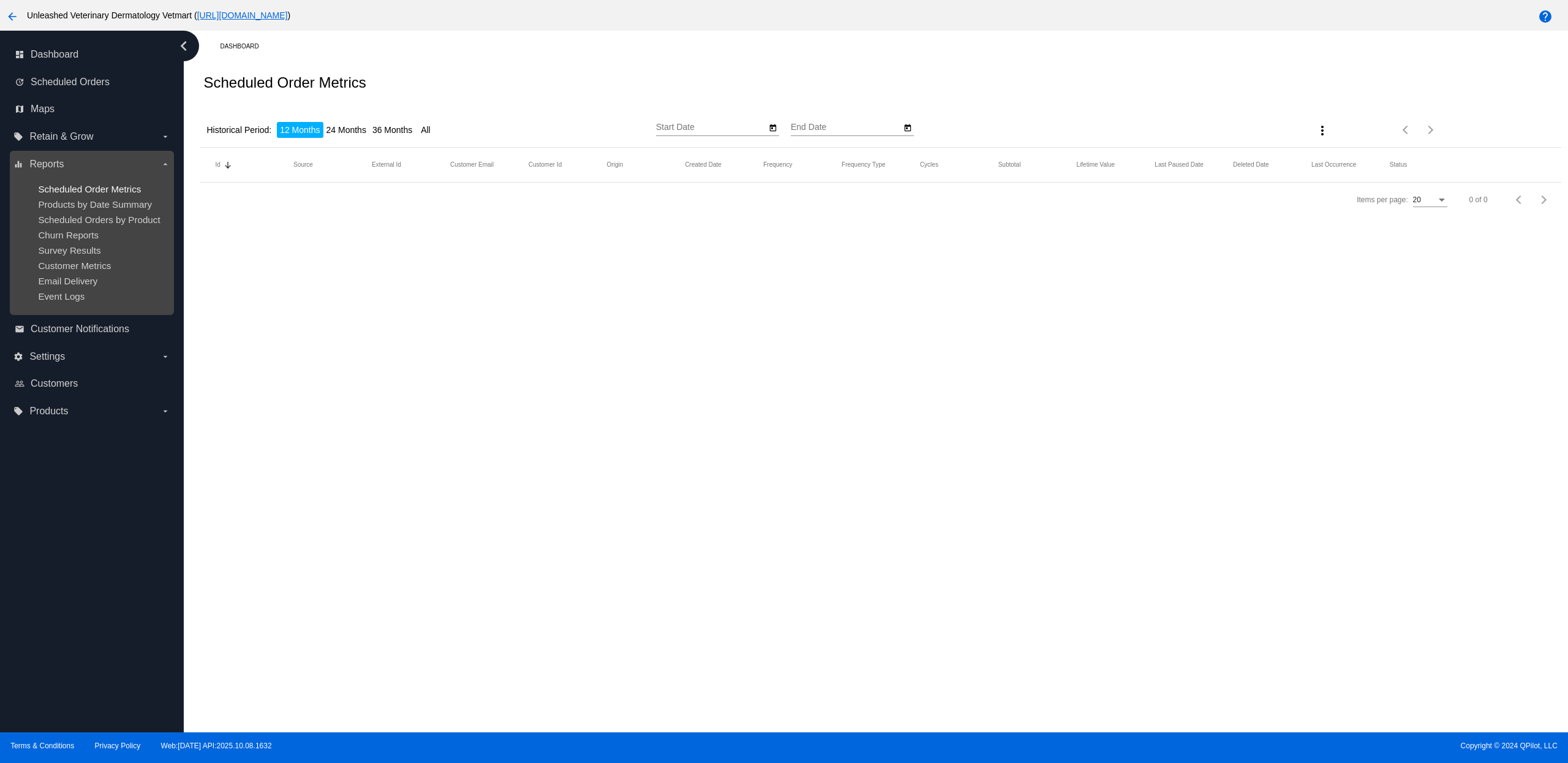
type input "[DATE]"
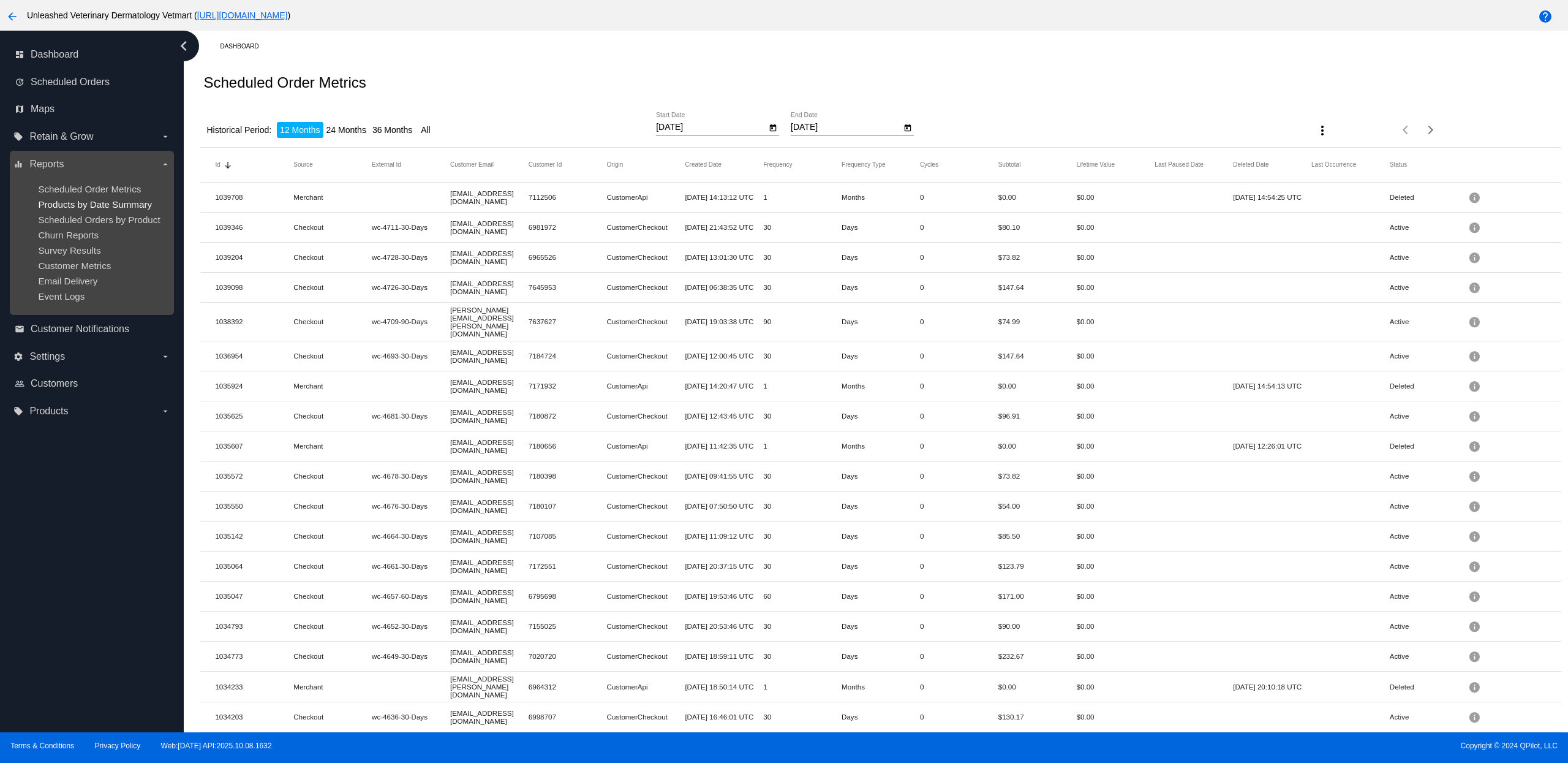
click at [106, 202] on span "Products by Date Summary" at bounding box center [95, 204] width 114 height 10
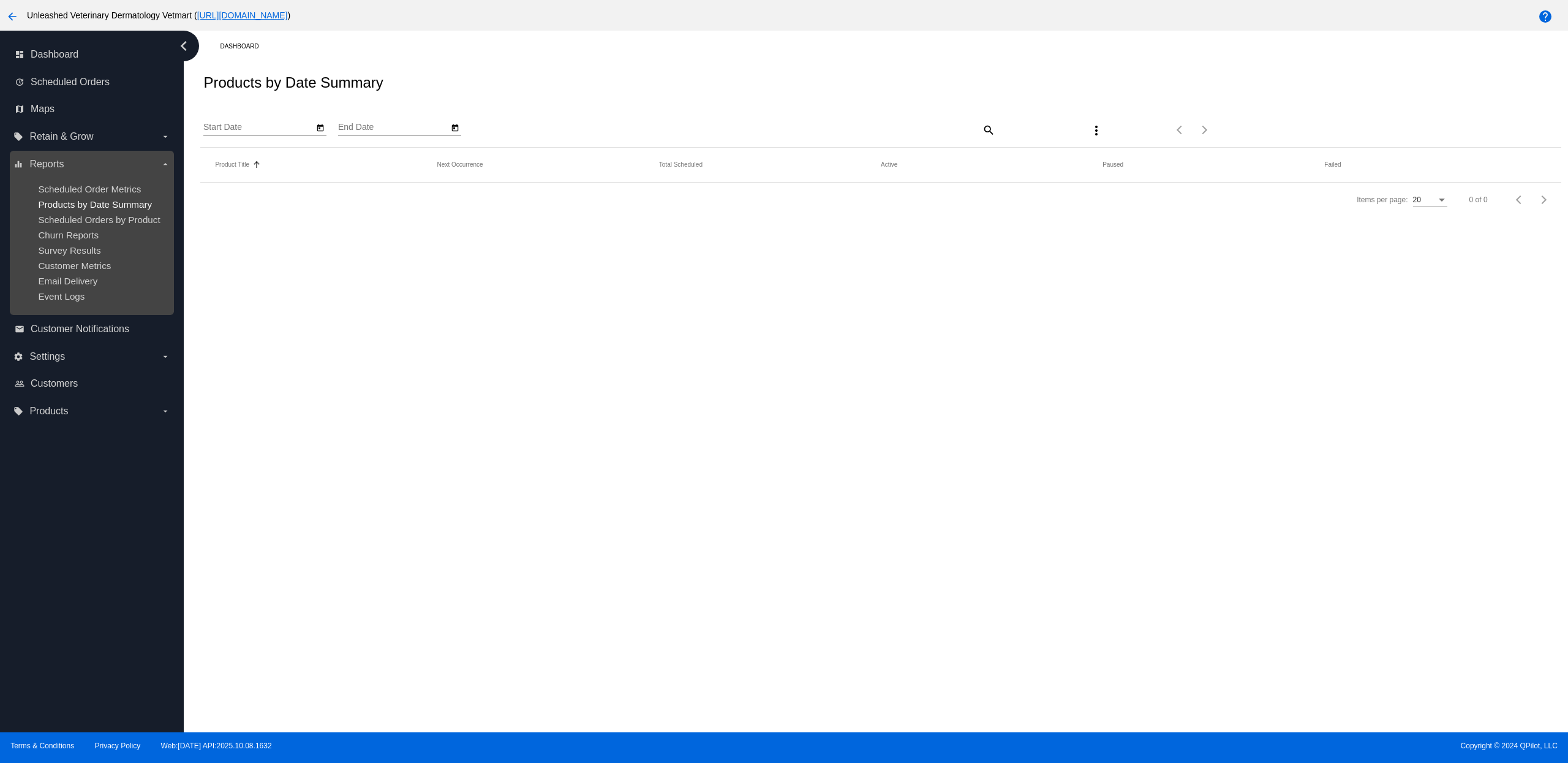
type input "[DATE]"
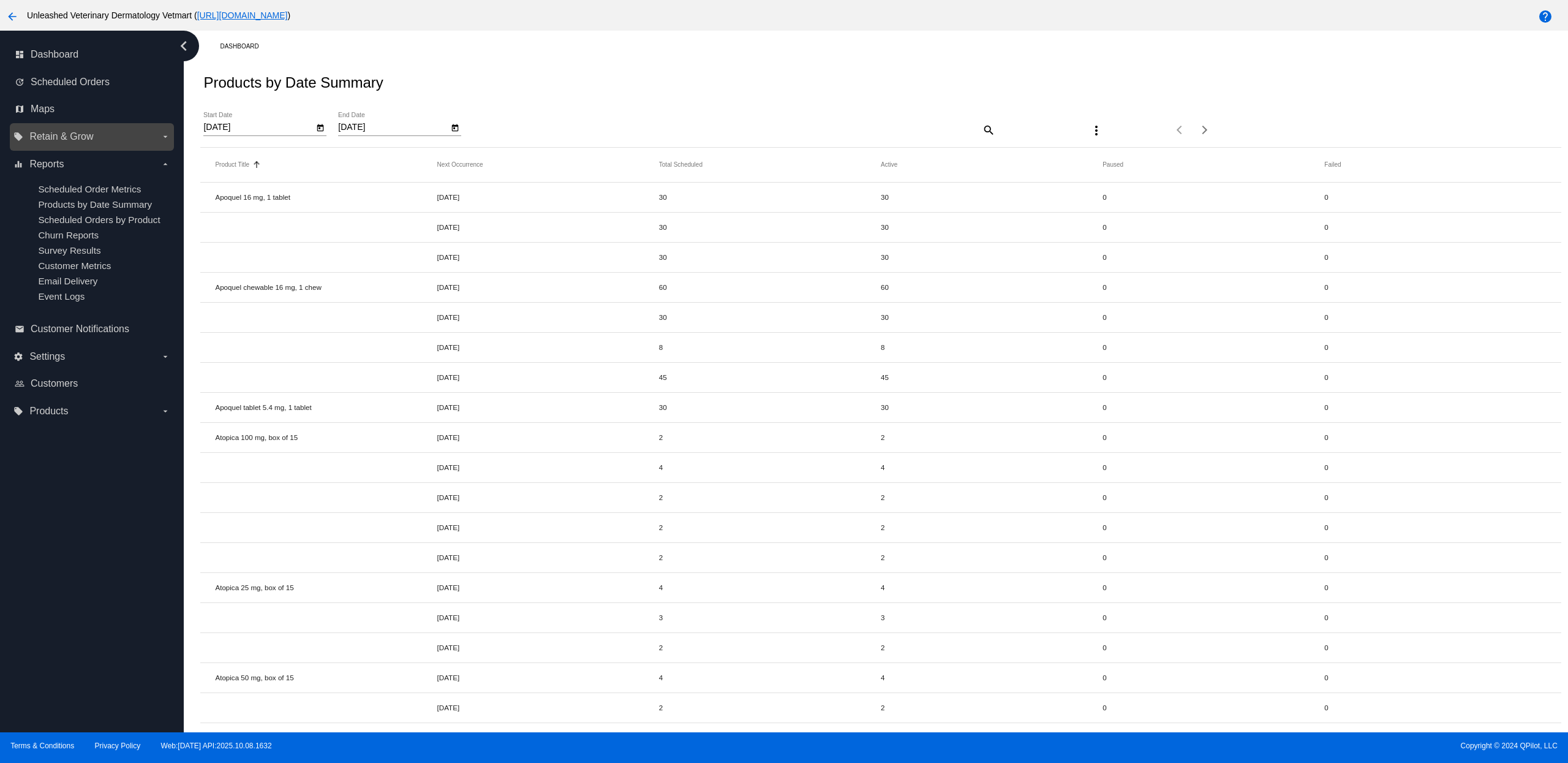
click at [70, 137] on span "Retain & Grow" at bounding box center [61, 137] width 63 height 11
click at [0, 0] on input "local_offer Retain & Grow arrow_drop_down" at bounding box center [0, 0] width 0 height 0
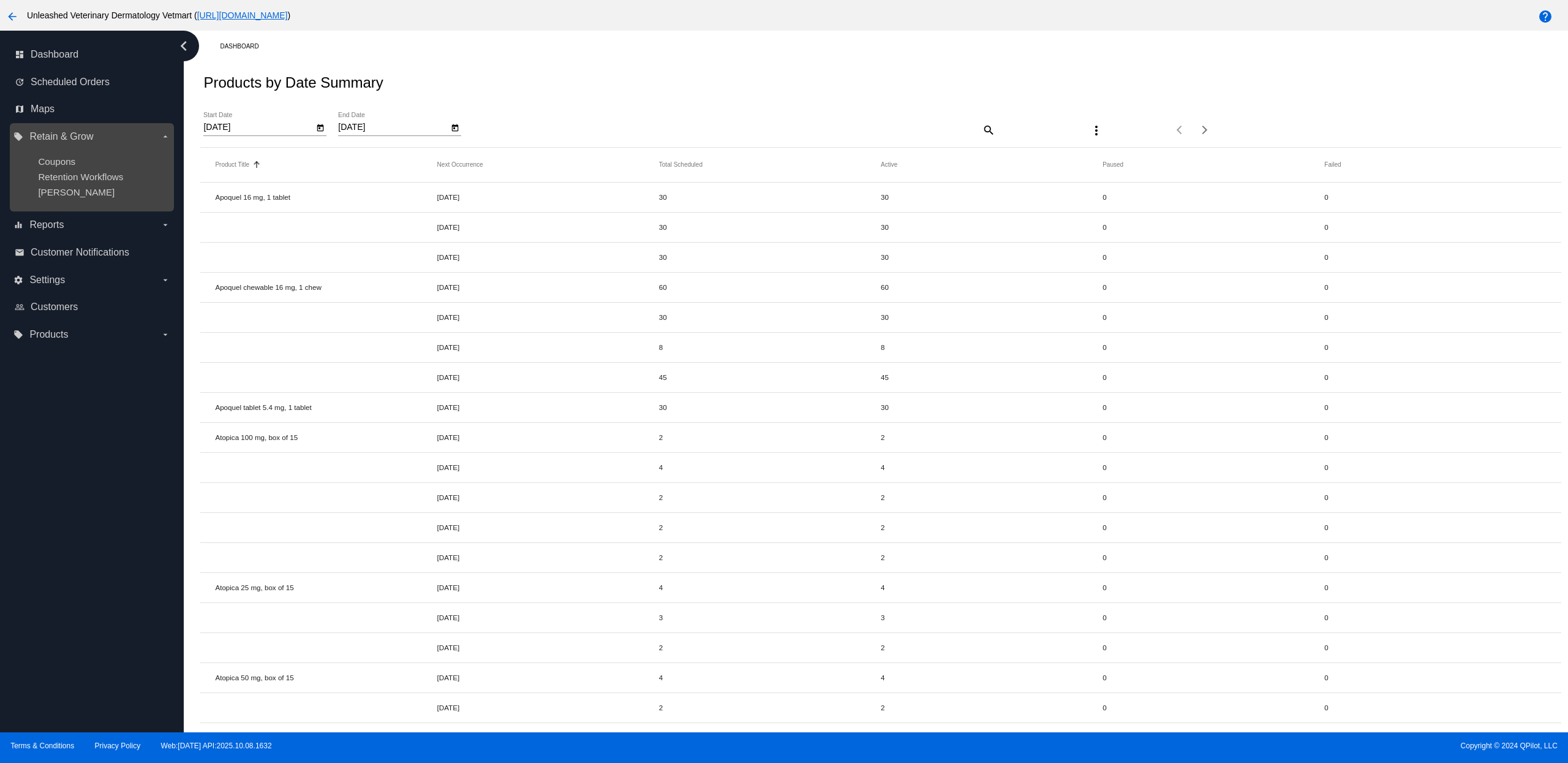
click at [74, 191] on div "[PERSON_NAME]" at bounding box center [101, 192] width 127 height 10
click at [69, 191] on span "[PERSON_NAME]" at bounding box center [76, 192] width 76 height 10
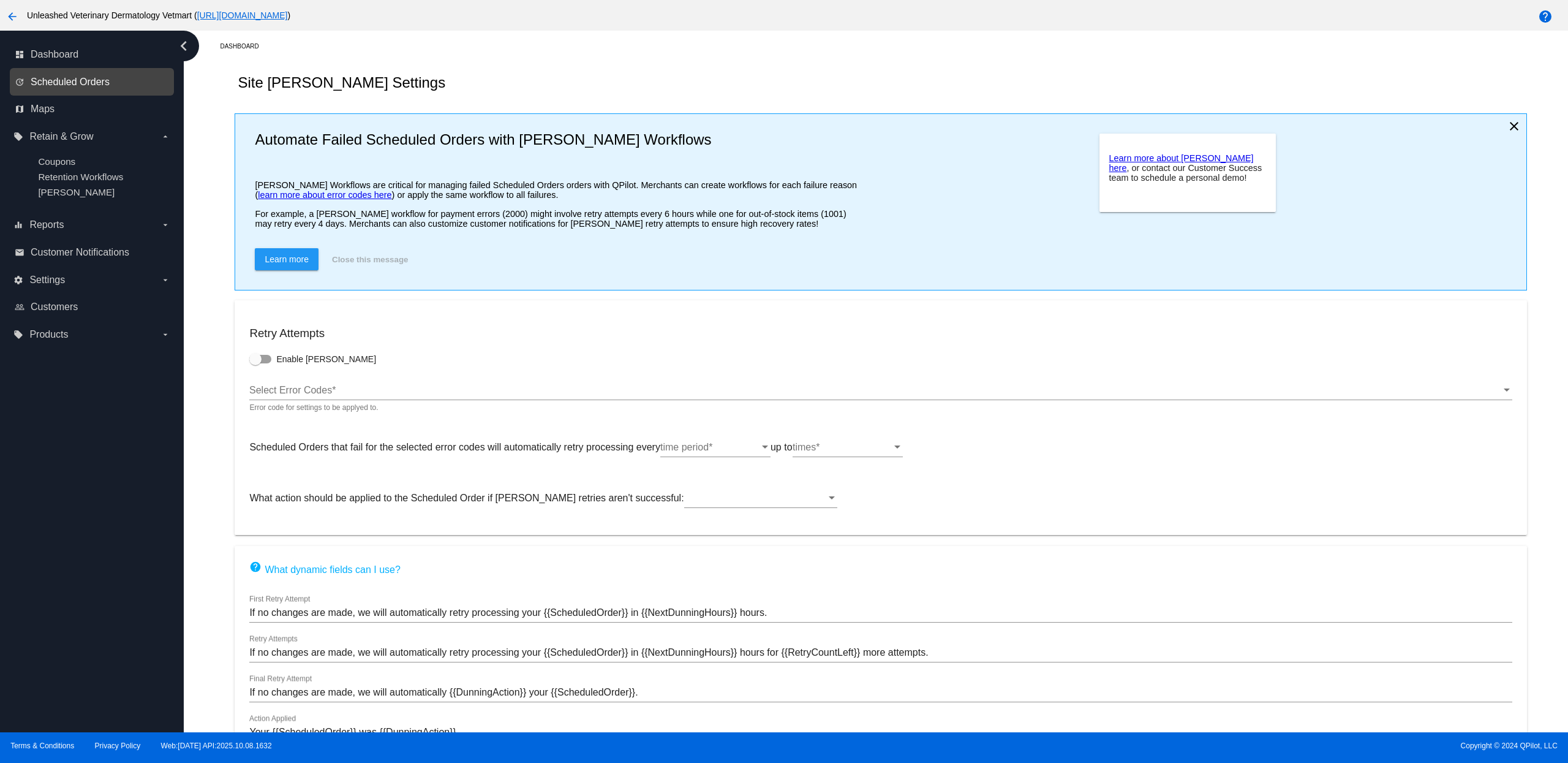
click at [79, 79] on span "Scheduled Orders" at bounding box center [70, 82] width 79 height 11
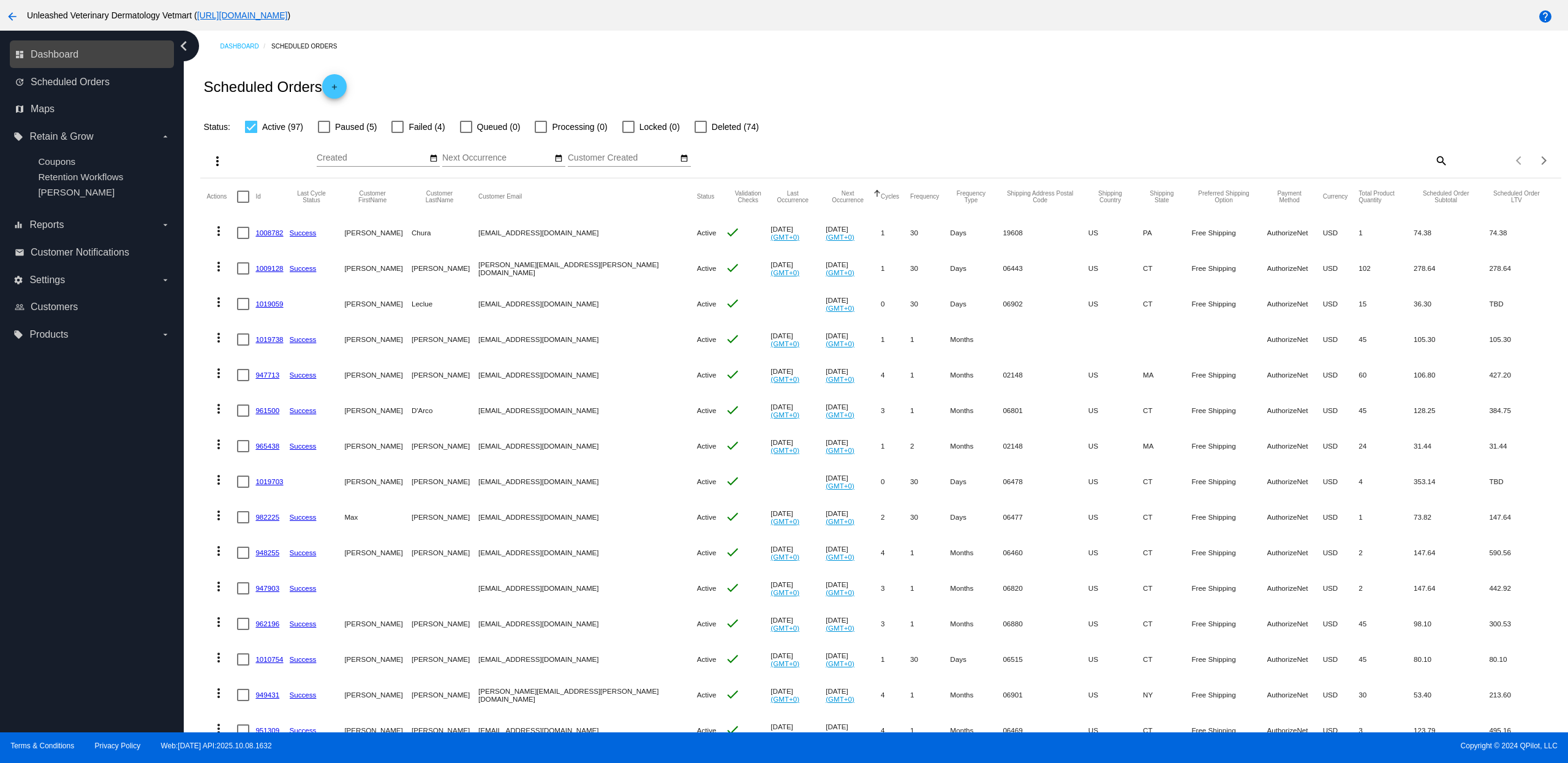
click at [48, 62] on link "dashboard Dashboard" at bounding box center [92, 54] width 155 height 20
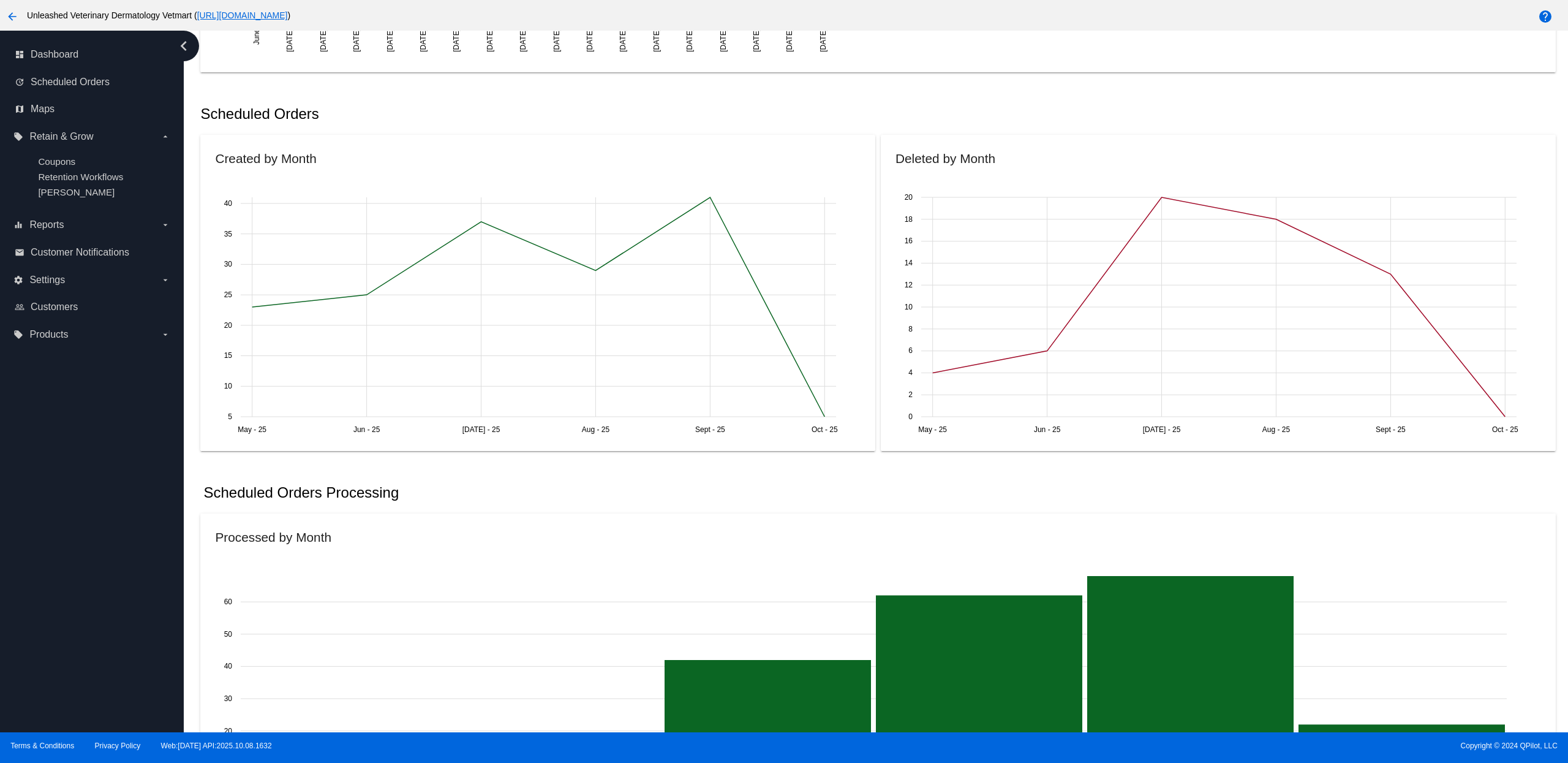
scroll to position [352, 0]
click at [64, 252] on span "Customer Notifications" at bounding box center [80, 252] width 99 height 11
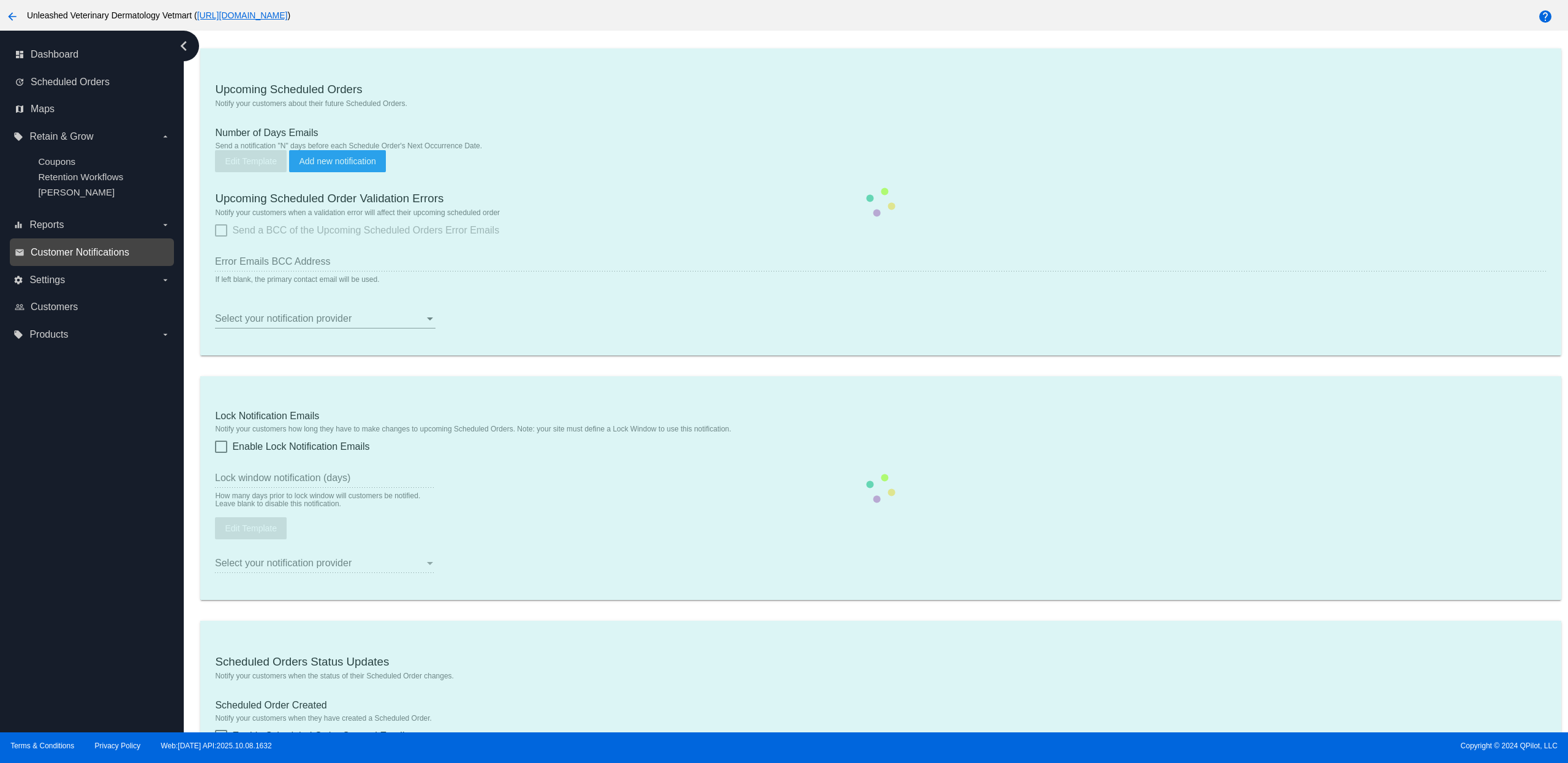
type input "1"
checkbox input "true"
